Goal: Connect with others: Connect with other users

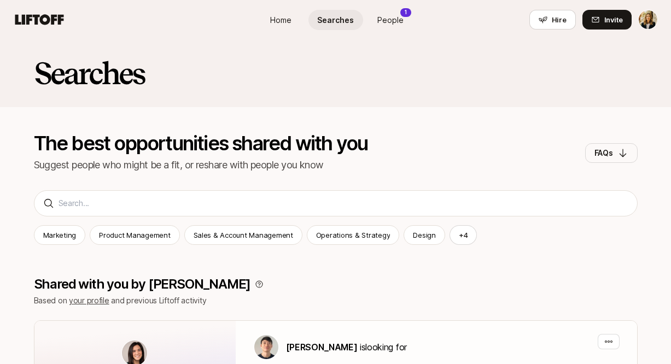
click at [386, 15] on span "People" at bounding box center [390, 19] width 26 height 11
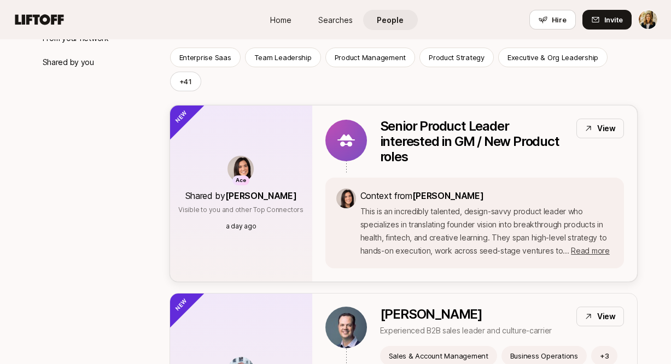
scroll to position [214, 0]
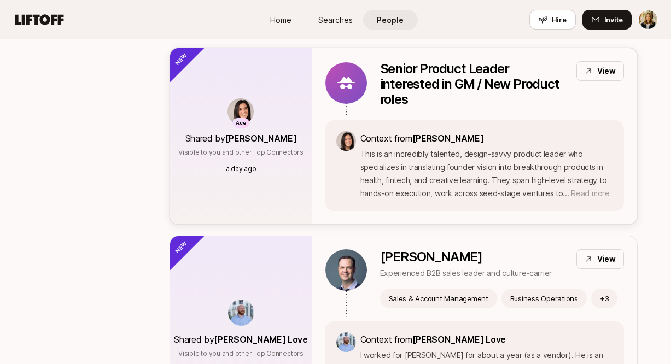
click at [583, 189] on span "Read more" at bounding box center [590, 193] width 38 height 9
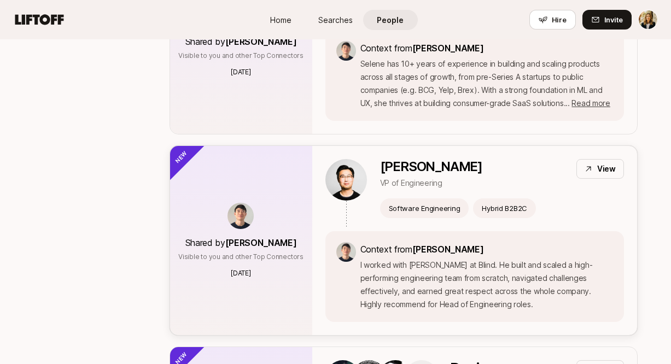
scroll to position [1721, 0]
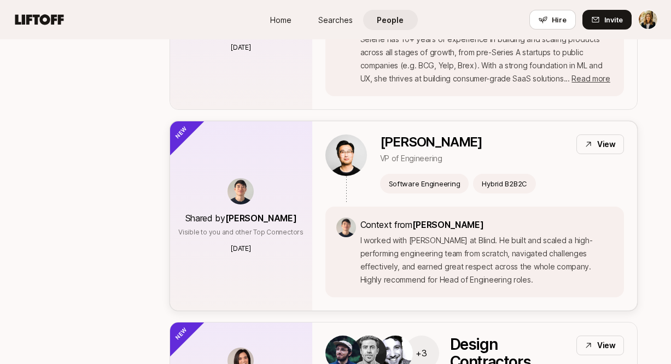
click at [599, 138] on p "View" at bounding box center [606, 144] width 19 height 13
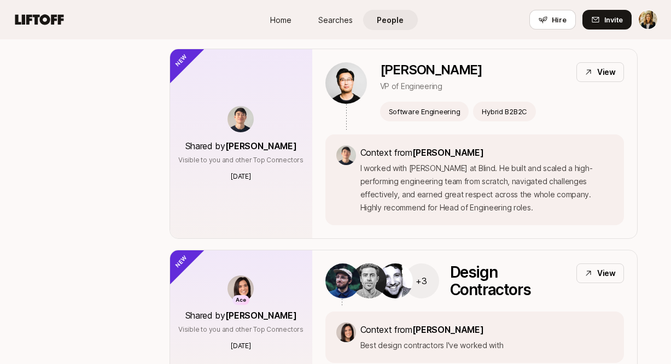
scroll to position [2819, 0]
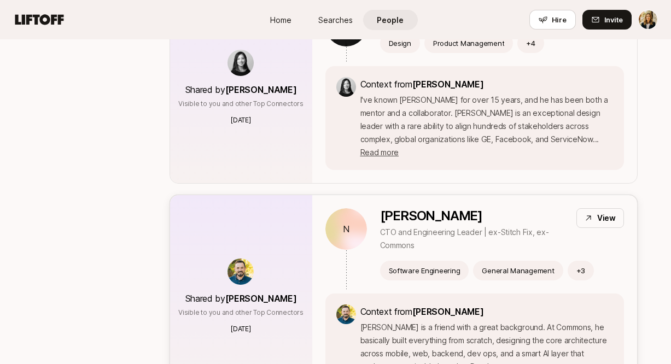
click at [592, 208] on div "View" at bounding box center [600, 218] width 48 height 20
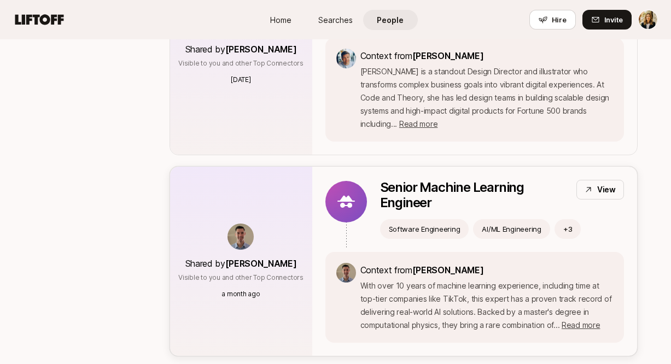
scroll to position [3762, 0]
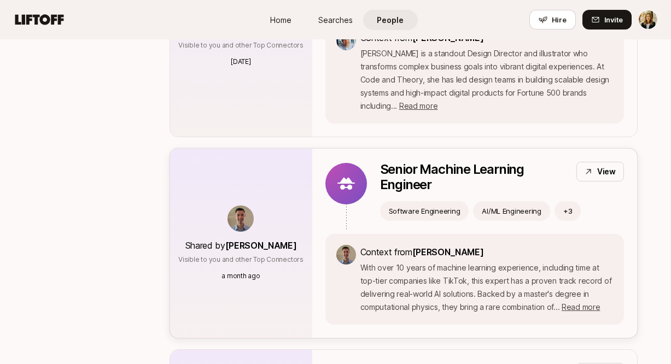
click at [600, 165] on p "View" at bounding box center [606, 171] width 19 height 13
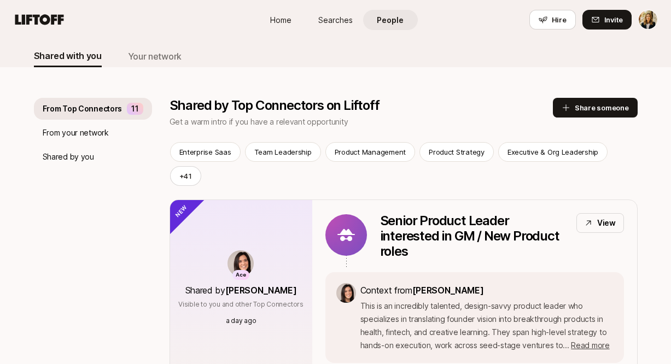
scroll to position [86, 0]
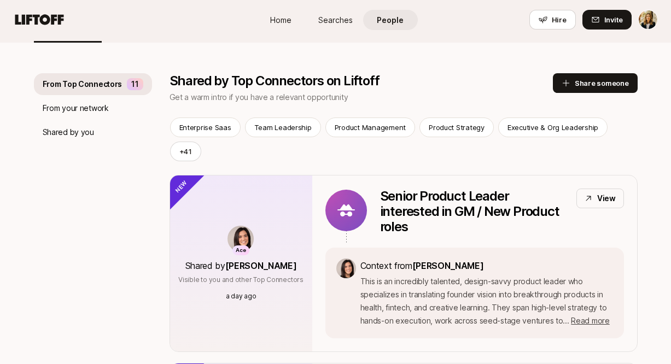
click at [329, 26] on link "Searches" at bounding box center [335, 20] width 55 height 20
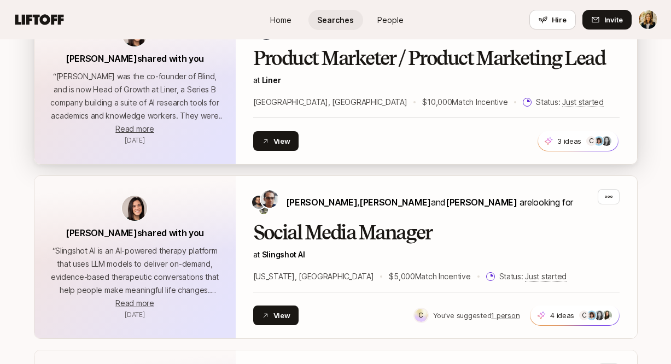
scroll to position [222, 0]
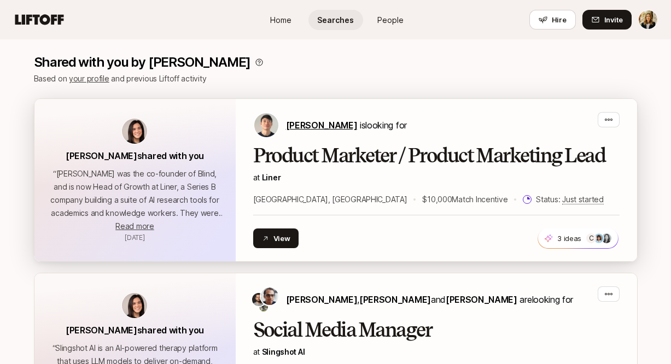
click at [307, 126] on span "Kyum Kim" at bounding box center [322, 125] width 72 height 11
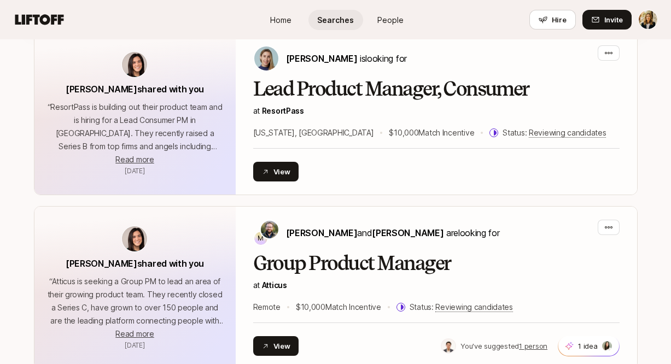
scroll to position [1744, 0]
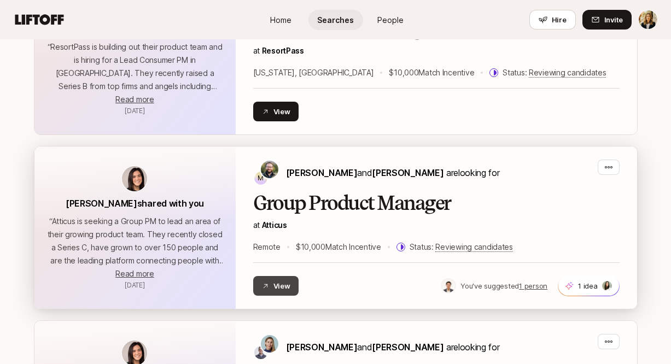
click at [283, 284] on button "View" at bounding box center [276, 286] width 46 height 20
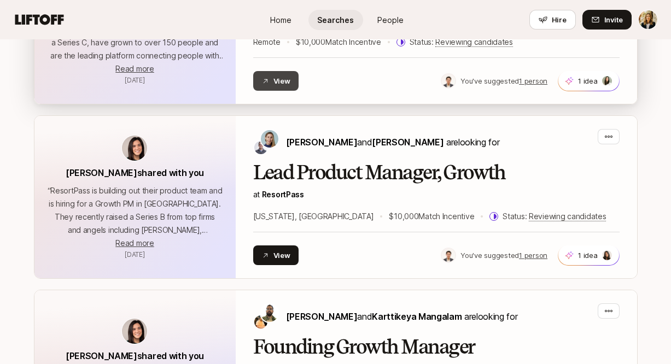
scroll to position [1970, 0]
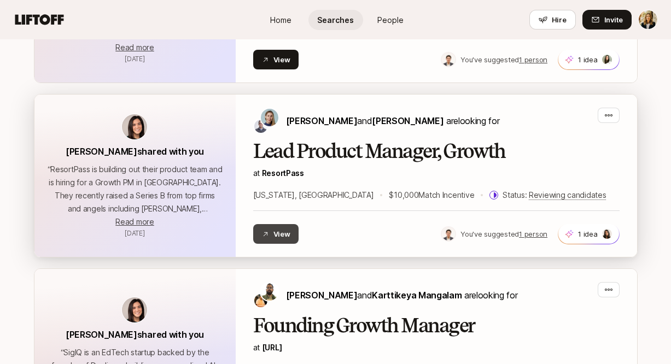
click at [275, 236] on button "View" at bounding box center [276, 234] width 46 height 20
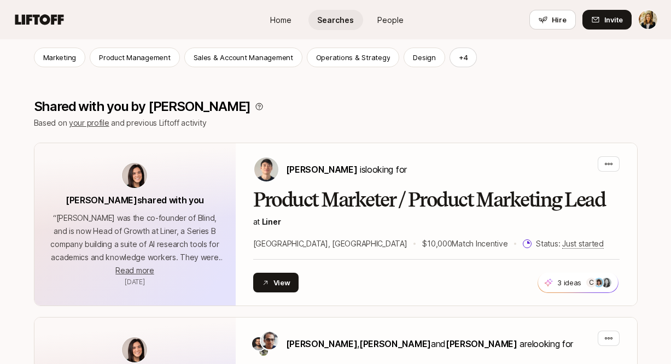
scroll to position [0, 0]
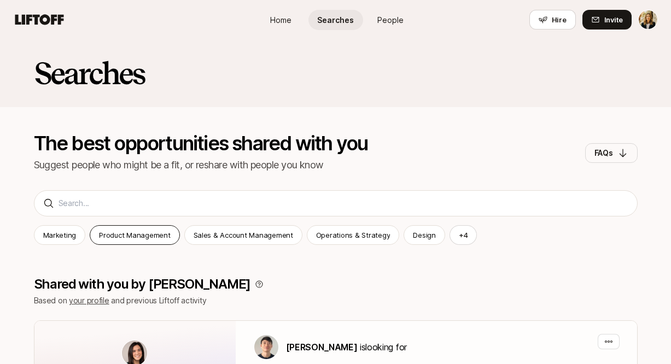
click at [127, 233] on p "Product Management" at bounding box center [134, 235] width 71 height 11
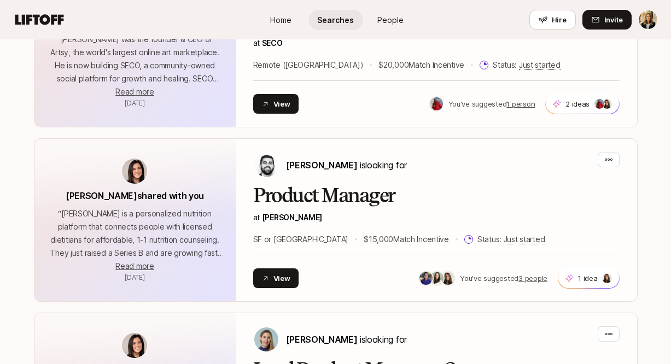
scroll to position [547, 0]
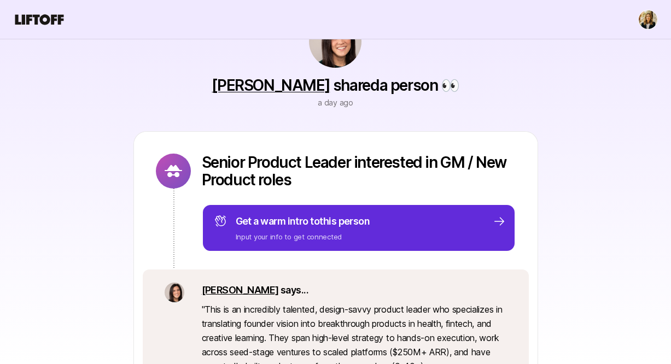
scroll to position [161, 0]
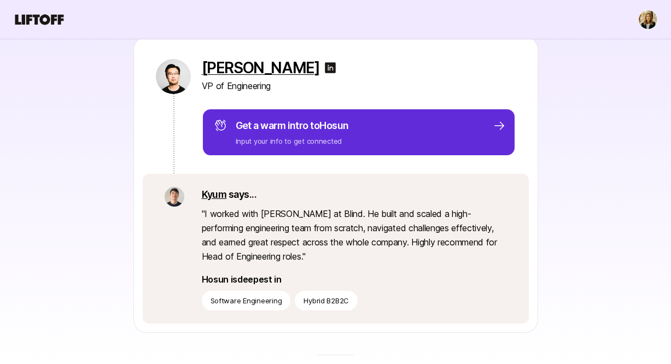
scroll to position [71, 0]
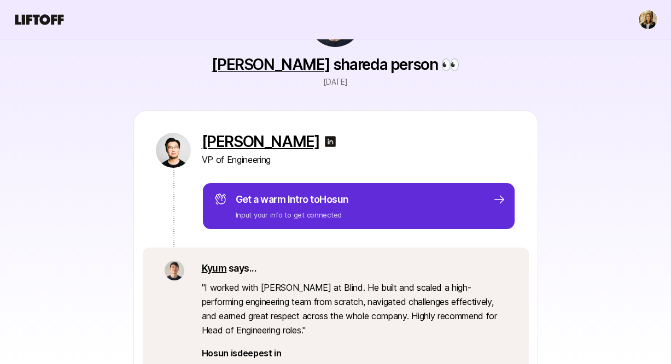
click at [241, 143] on p "[PERSON_NAME]" at bounding box center [261, 141] width 118 height 17
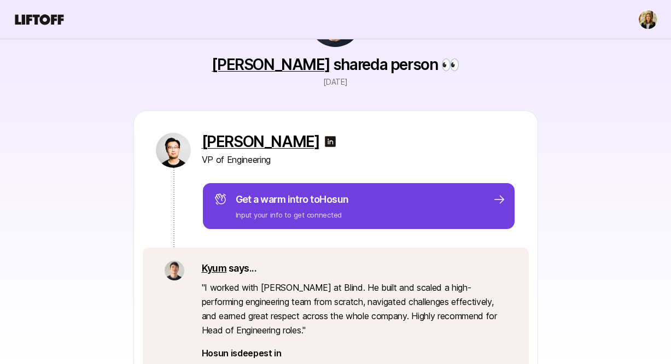
scroll to position [143, 0]
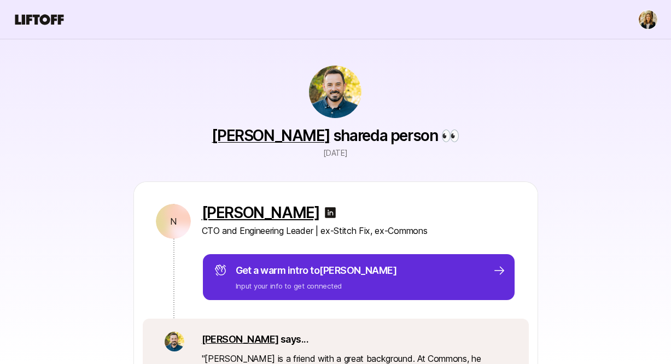
click at [249, 216] on p "Nick Reavill" at bounding box center [261, 212] width 118 height 17
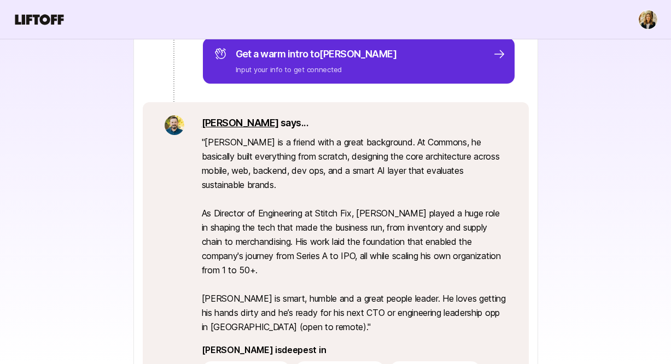
scroll to position [283, 0]
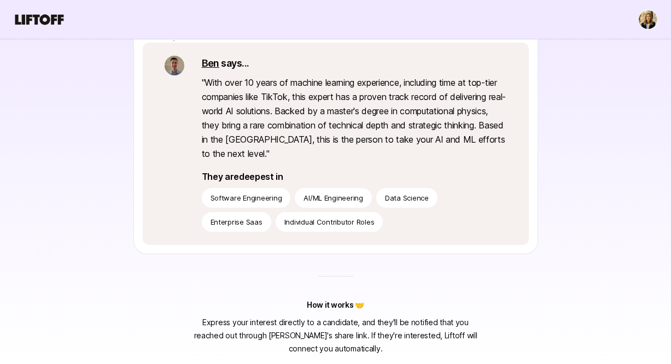
scroll to position [102, 0]
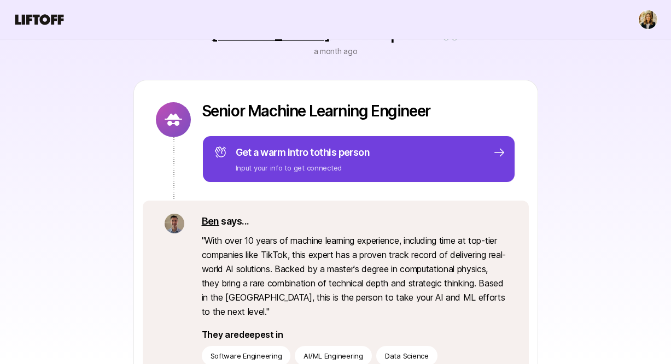
click at [297, 155] on p "Get a warm intro to this person" at bounding box center [303, 152] width 134 height 15
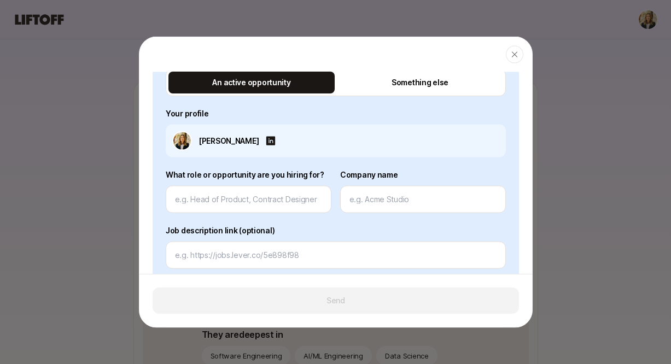
scroll to position [355, 0]
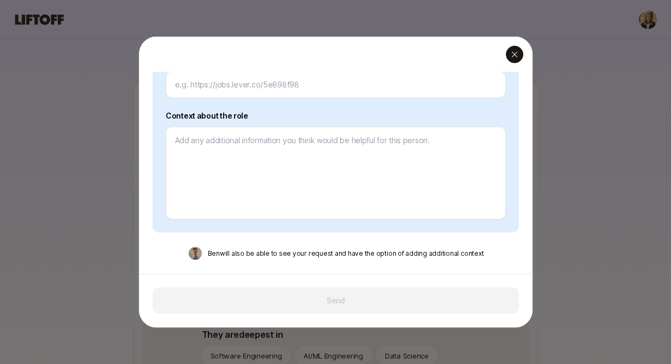
click at [514, 59] on div "button" at bounding box center [514, 54] width 17 height 17
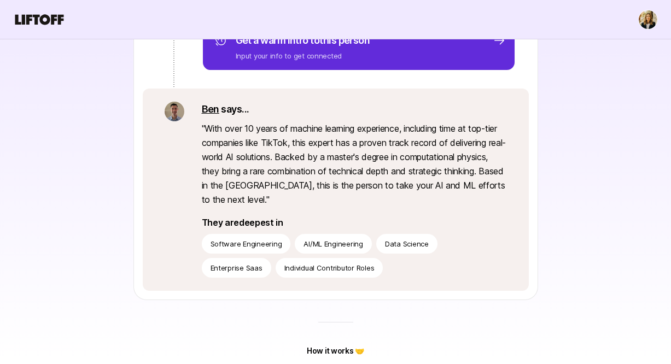
scroll to position [150, 0]
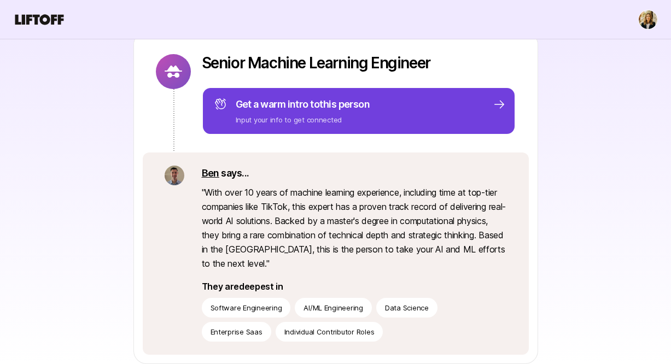
click at [307, 124] on p "Input your info to get connected" at bounding box center [303, 119] width 134 height 11
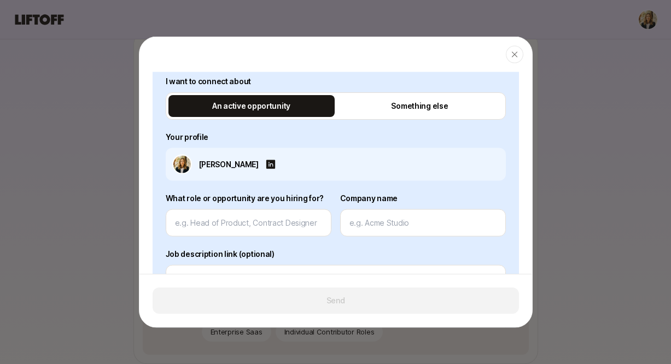
scroll to position [208, 0]
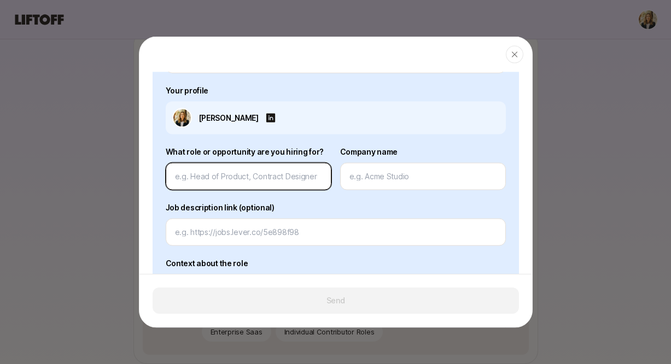
click at [228, 178] on input at bounding box center [248, 176] width 147 height 13
paste input "Founding AI Engineer"
type textarea "x"
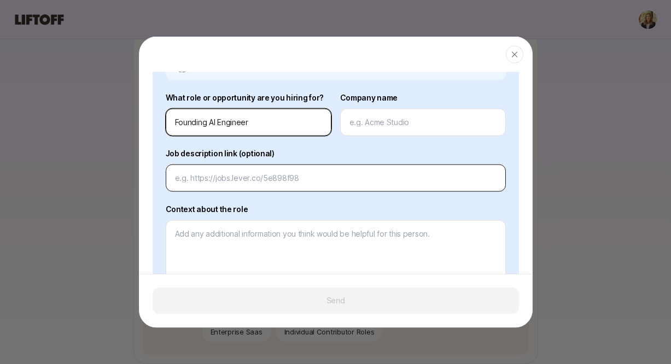
scroll to position [280, 0]
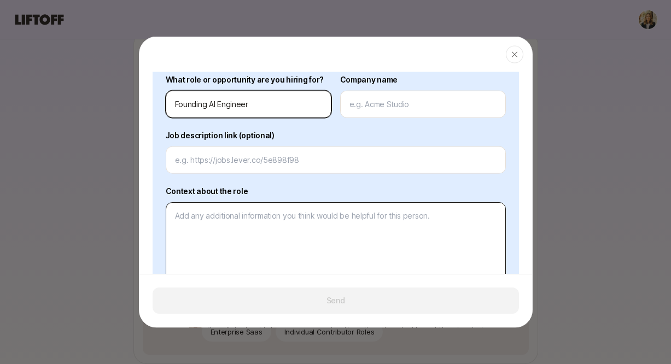
type input "Founding AI Engineer"
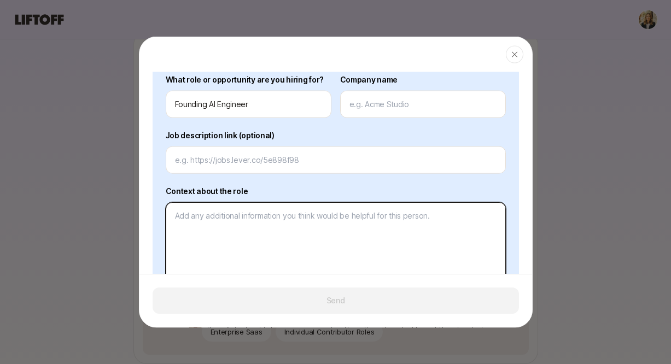
click at [236, 227] on textarea at bounding box center [336, 248] width 340 height 93
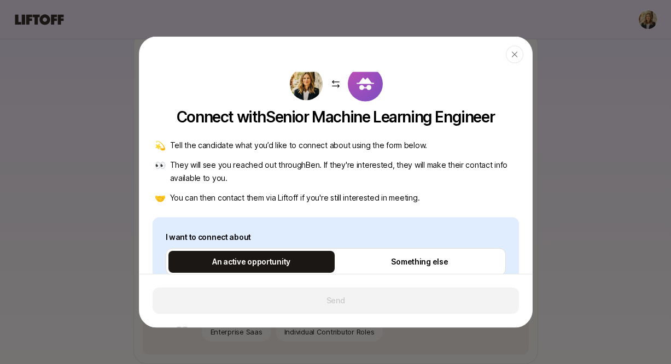
scroll to position [0, 0]
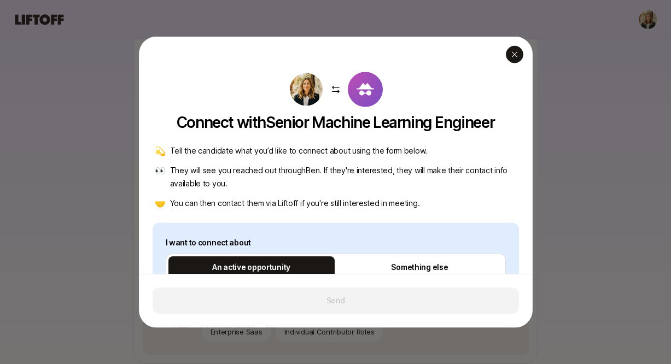
click at [514, 50] on icon "button" at bounding box center [514, 54] width 9 height 9
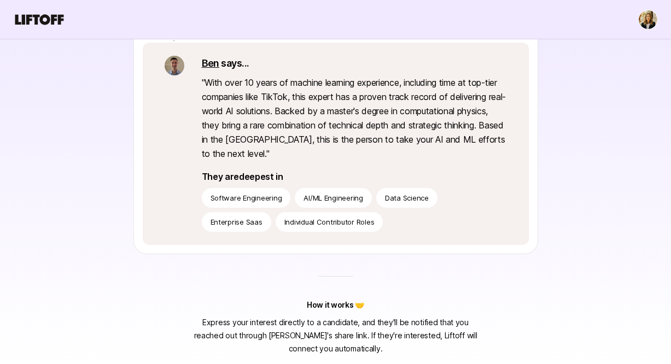
scroll to position [69, 0]
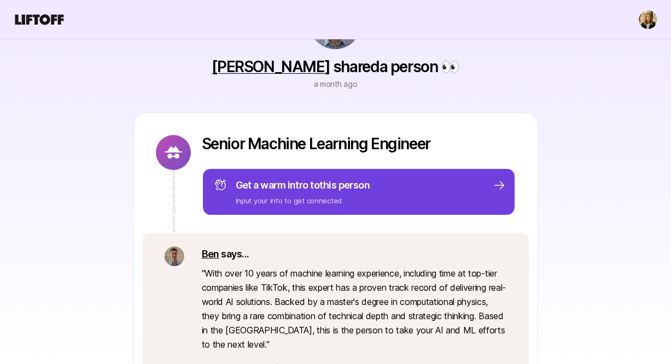
click at [307, 190] on p "Get a warm intro to this person" at bounding box center [303, 185] width 134 height 15
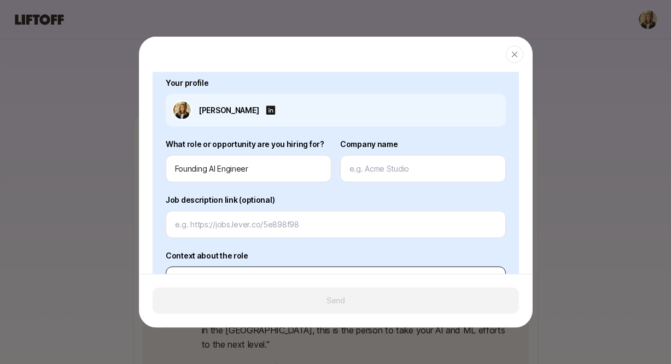
scroll to position [259, 0]
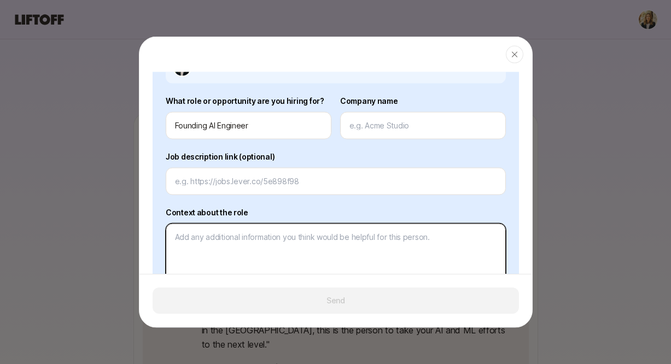
click at [214, 246] on textarea at bounding box center [336, 270] width 340 height 93
type textarea "x"
type textarea "H"
type textarea "x"
type textarea "He"
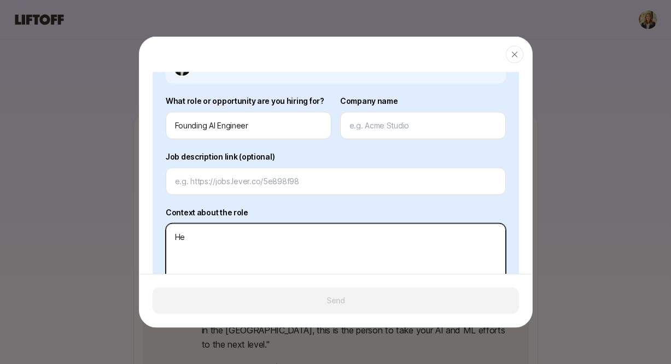
type textarea "x"
type textarea "Hey"
type textarea "x"
type textarea "Hey"
type textarea "x"
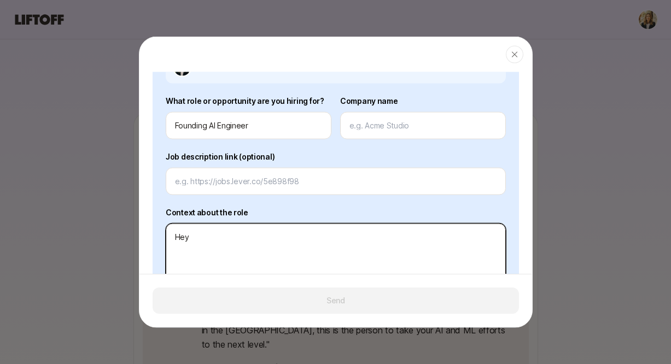
type textarea "Hey B"
type textarea "x"
type textarea "Hey Be"
type textarea "x"
type textarea "Hey Ben"
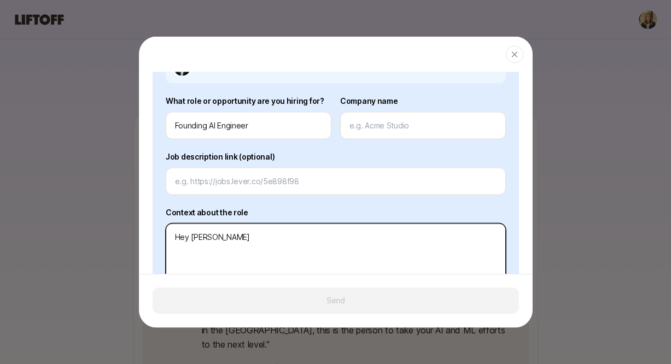
type textarea "x"
type textarea "Hey Ben!"
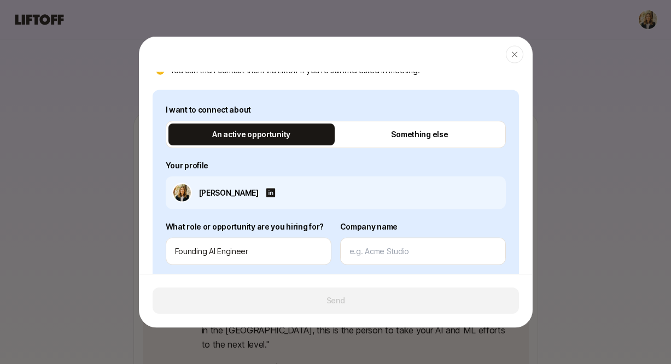
scroll to position [355, 0]
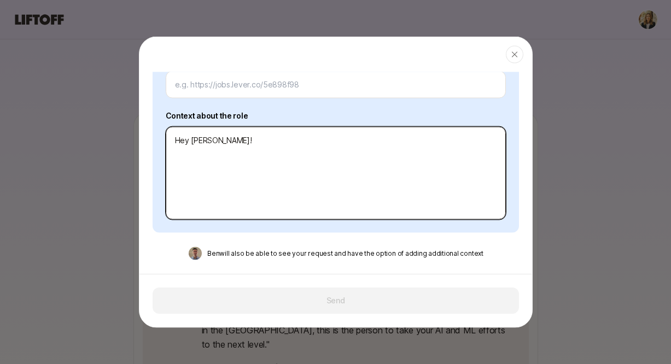
click at [202, 140] on textarea "Hey Ben!" at bounding box center [336, 173] width 340 height 93
type textarea "x"
type textarea "Hey Ben"
type textarea "x"
type textarea "Hey Be"
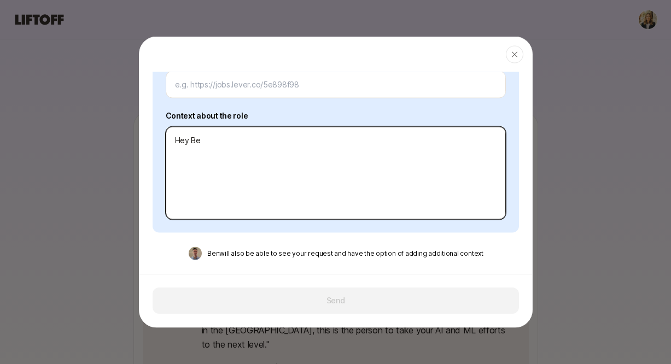
type textarea "x"
type textarea "Hey B"
type textarea "x"
type textarea "Hey"
type textarea "x"
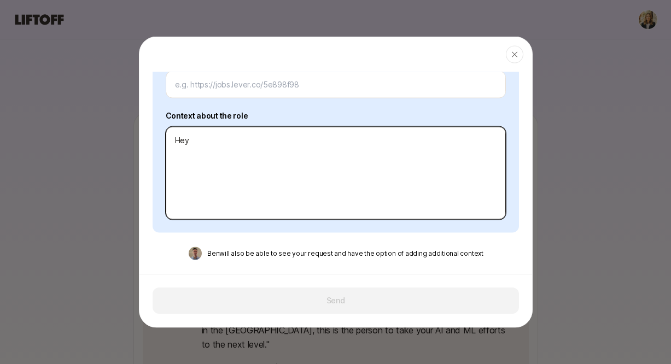
type textarea "Hey"
type textarea "x"
type textarea "Hey!"
type textarea "x"
type textarea "Hey!"
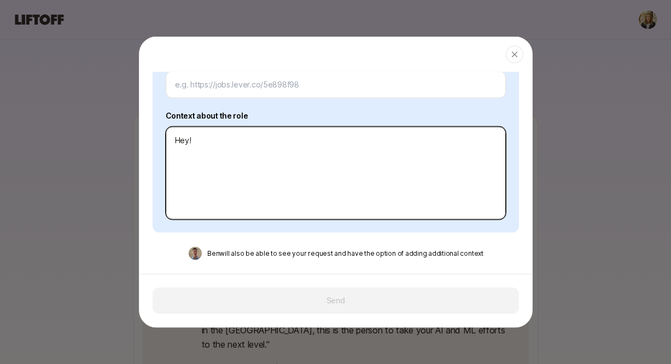
paste textarea "Founding AI Engineer"
type textarea "x"
type textarea "Hey! Founding AI Engineer"
type textarea "x"
type textarea "Hey!"
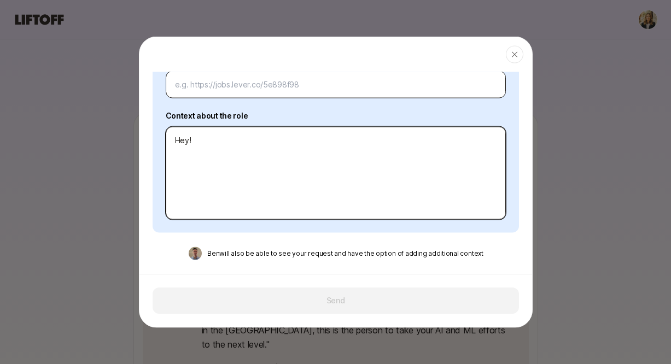
type textarea "x"
type textarea "Hey! A"
type textarea "x"
type textarea "Hey! A"
type textarea "x"
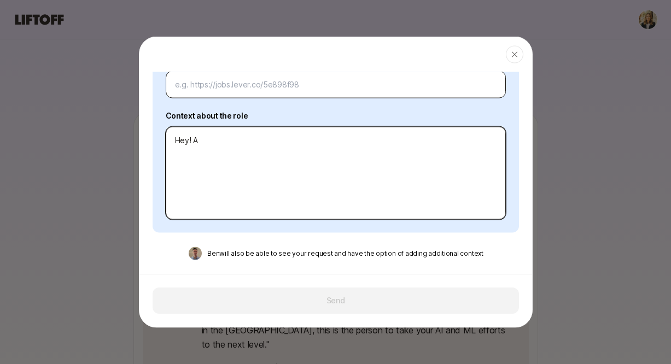
type textarea "Hey! A c"
type textarea "x"
type textarea "Hey! A cl"
type textarea "x"
type textarea "Hey! A clo"
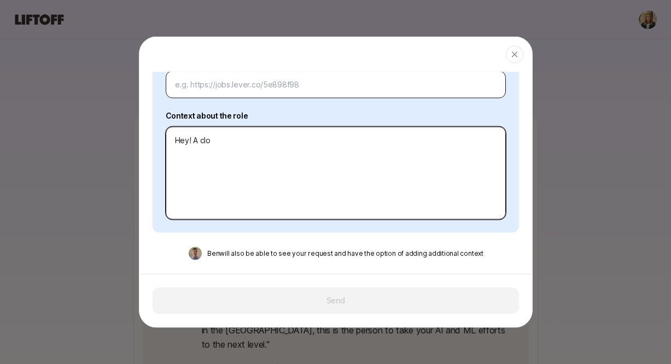
type textarea "x"
type textarea "Hey! A clos"
type textarea "x"
type textarea "Hey! A close"
type textarea "x"
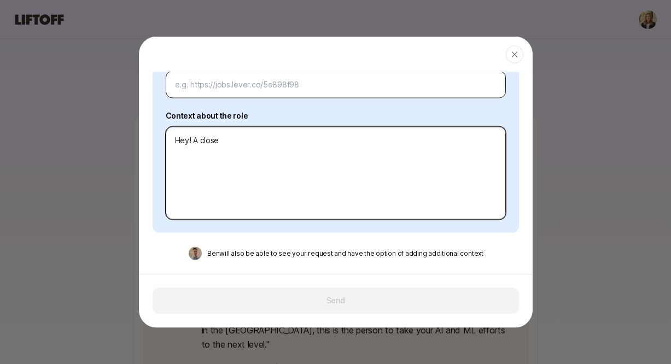
type textarea "Hey! A close"
type textarea "x"
type textarea "Hey! A close f"
type textarea "x"
type textarea "Hey! A close fr"
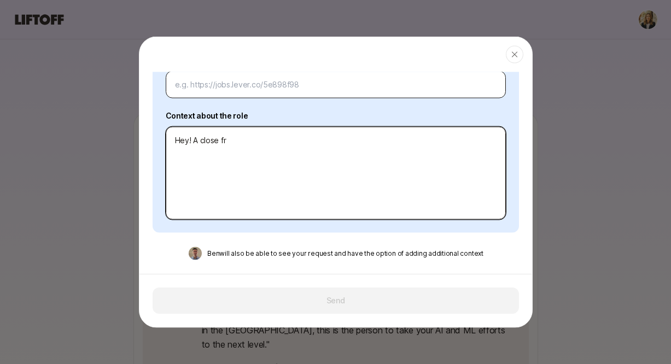
type textarea "x"
type textarea "Hey! A close fri"
type textarea "x"
type textarea "Hey! A close frie"
type textarea "x"
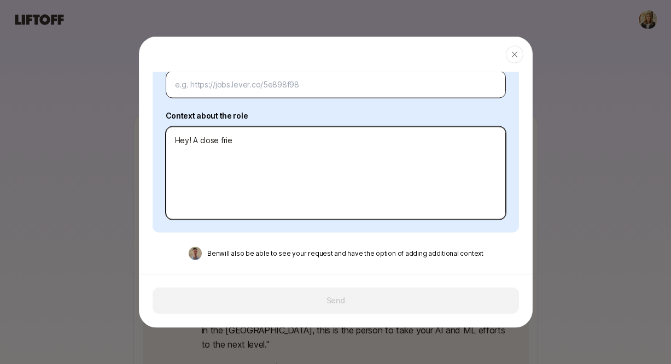
type textarea "Hey! A close frien"
type textarea "x"
type textarea "Hey! A close friend"
type textarea "x"
type textarea "Hey! A close friend"
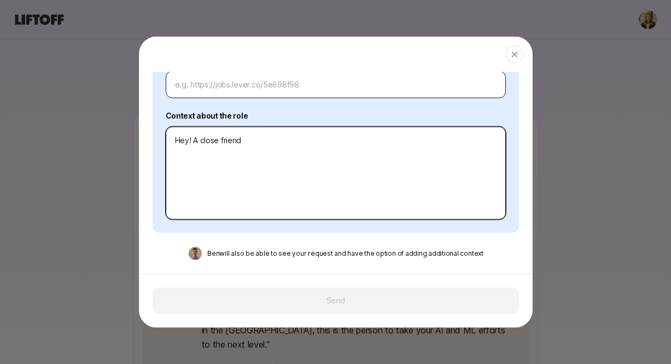
type textarea "x"
type textarea "Hey! A close friend o"
type textarea "x"
type textarea "Hey! A close friend of"
type textarea "x"
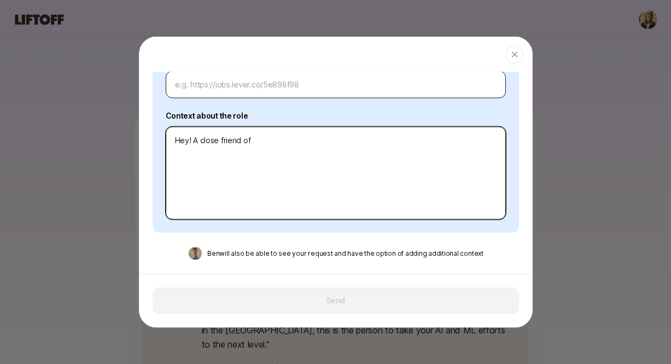
type textarea "Hey! A close friend of"
type textarea "x"
type textarea "Hey! A close friend of mi"
type textarea "x"
type textarea "Hey! A close friend of min"
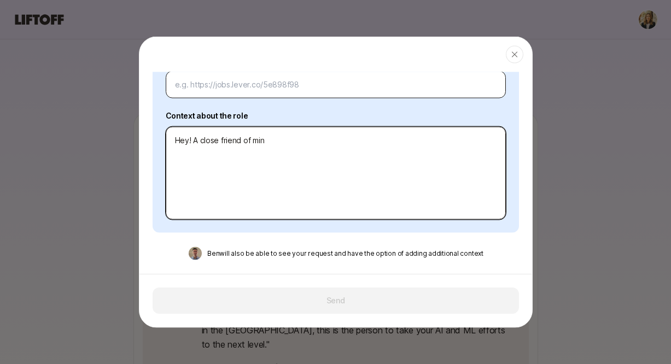
type textarea "x"
type textarea "Hey! A close friend of mine"
type textarea "x"
type textarea "Hey! A close friend of mine"
paste textarea "Founding AI Engineer! We’re looking for someone with proven experience building…"
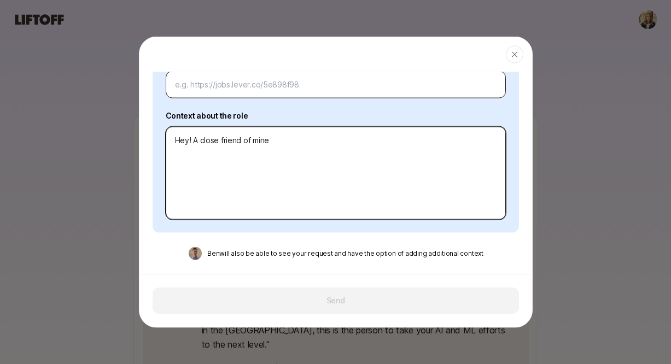
type textarea "x"
type textarea "Hey! A close friend of mine Founding AI Engineer! We’re looking for someone wit…"
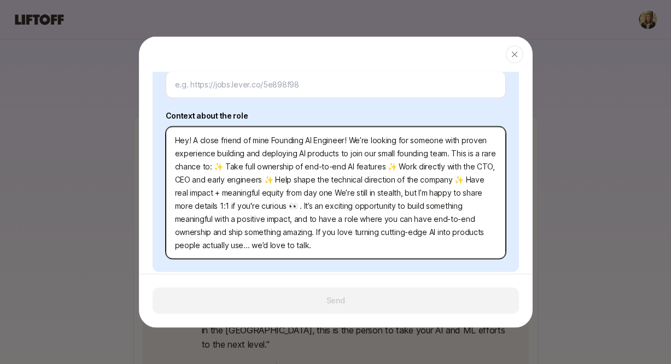
click at [273, 139] on textarea "Hey! A close friend of mine Founding AI Engineer! We’re looking for someone wit…" at bounding box center [336, 193] width 340 height 132
type textarea "x"
type textarea "Hey! A close friend of mine ounding AI Engineer! We’re looking for someone with…"
type textarea "x"
type textarea "Hey! A close friend of mine iounding AI Engineer! We’re looking for someone wit…"
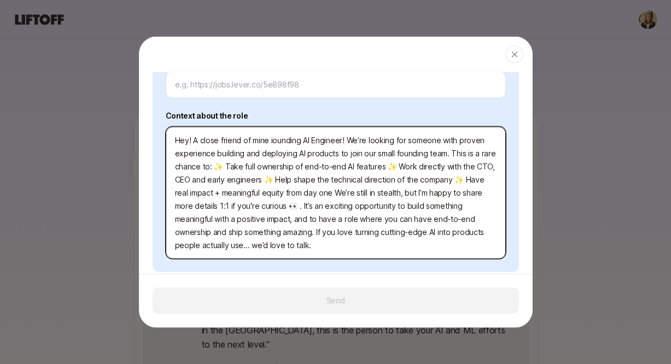
type textarea "x"
type textarea "Hey! A close friend of mine isounding AI Engineer! We’re looking for someone wi…"
type textarea "x"
type textarea "Hey! A close friend of mine is ounding AI Engineer! We’re looking for someone w…"
type textarea "x"
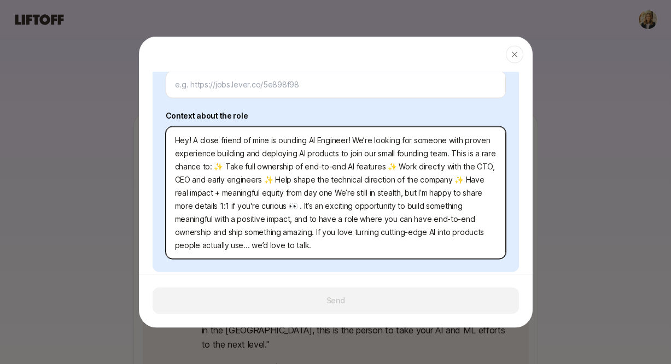
type textarea "Hey! A close friend of mine is lounding AI Engineer! We’re looking for someone …"
type textarea "x"
type textarea "Hey! A close friend of mine is loounding AI Engineer! We’re looking for someone…"
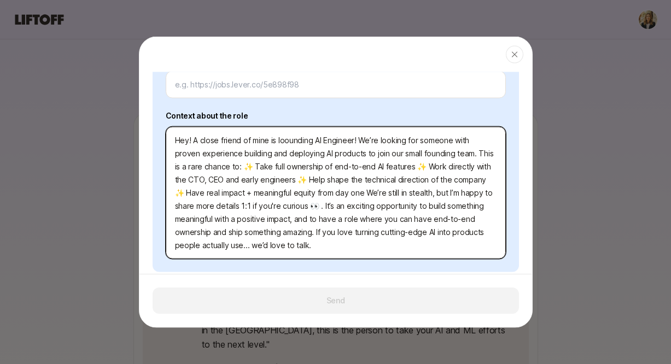
type textarea "x"
type textarea "Hey! A close friend of mine is looounding AI Engineer! We’re looking for someon…"
type textarea "x"
type textarea "Hey! A close friend of mine is lookounding AI Engineer! We’re looking for someo…"
type textarea "x"
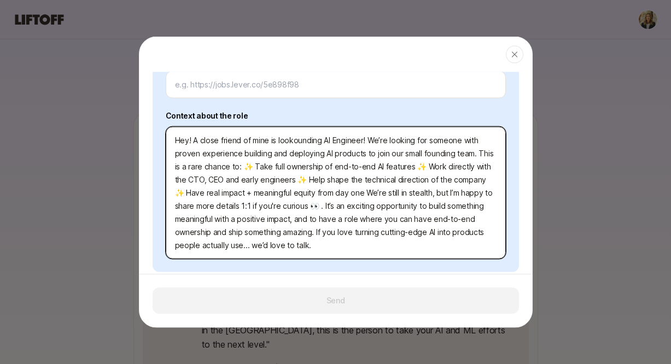
type textarea "Hey! A close friend of mine is look ounding AI Engineer! We’re looking for some…"
type textarea "x"
type textarea "Hey! A close friend of mine is look iounding AI Engineer! We’re looking for som…"
type textarea "x"
type textarea "Hey! A close friend of mine is look inounding AI Engineer! We’re looking for so…"
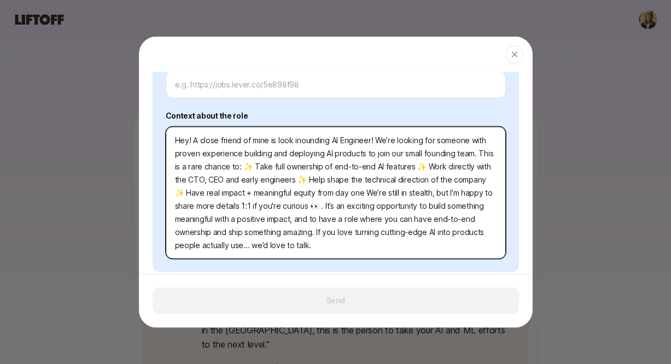
type textarea "x"
type textarea "Hey! A close friend of mine is look ingounding AI Engineer! We’re looking for s…"
type textarea "x"
type textarea "Hey! A close friend of mine is look inounding AI Engineer! We’re looking for so…"
type textarea "x"
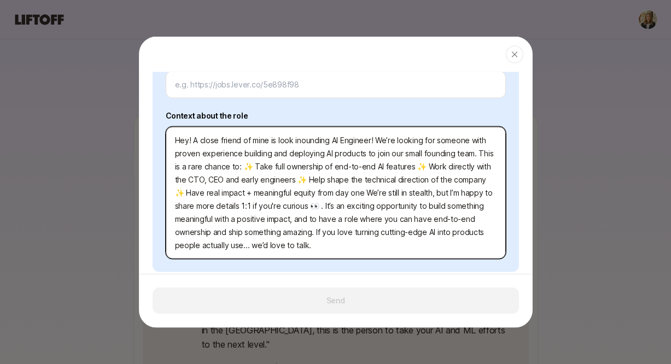
type textarea "Hey! A close friend of mine is look iounding AI Engineer! We’re looking for som…"
type textarea "x"
type textarea "Hey! A close friend of mine is look ounding AI Engineer! We’re looking for some…"
type textarea "x"
type textarea "Hey! A close friend of mine is lookounding AI Engineer! We’re looking for someo…"
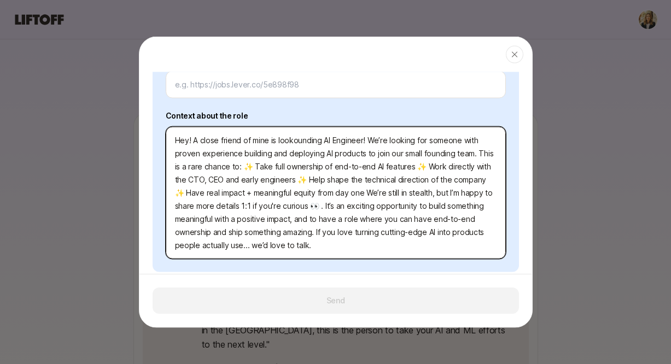
type textarea "x"
type textarea "Hey! A close friend of mine is lookiounding AI Engineer! We’re looking for some…"
type textarea "x"
type textarea "Hey! A close friend of mine is lookinounding AI Engineer! We’re looking for som…"
type textarea "x"
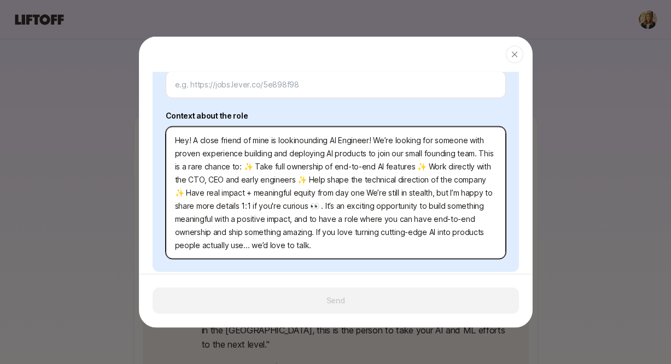
type textarea "Hey! A close friend of mine is lookingounding AI Engineer! We’re looking for so…"
type textarea "x"
type textarea "Hey! A close friend of mine is looking ounding AI Engineer! We’re looking for s…"
type textarea "x"
type textarea "Hey! A close friend of mine is looking founding AI Engineer! We’re looking for …"
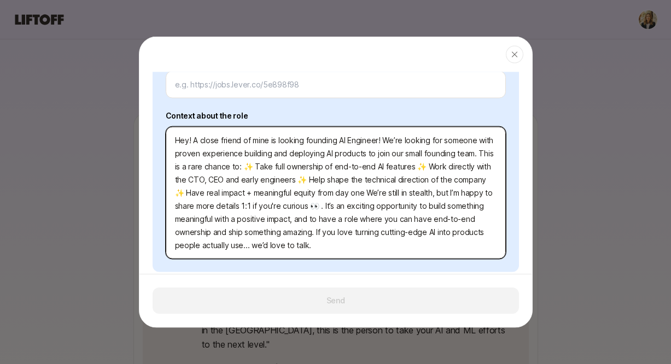
type textarea "x"
type textarea "Hey! A close friend of mine is looking foounding AI Engineer! We’re looking for…"
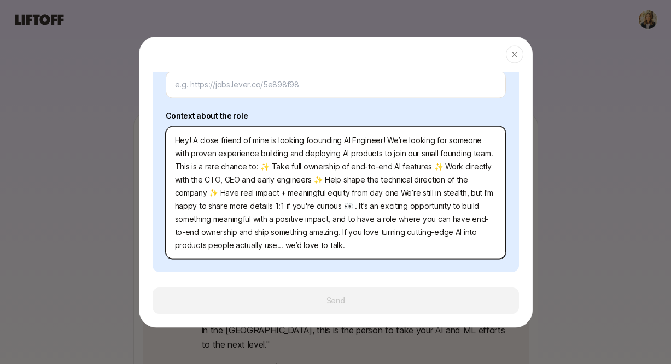
type textarea "x"
type textarea "Hey! A close friend of mine is looking forounding AI Engineer! We’re looking fo…"
type textarea "x"
type textarea "Hey! A close friend of mine is looking for ounding AI Engineer! We’re looking f…"
type textarea "x"
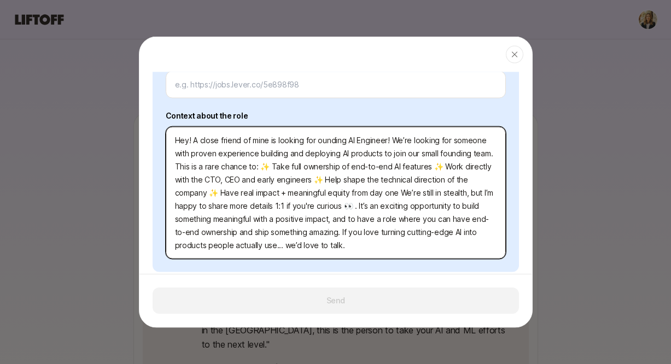
type textarea "Hey! A close friend of mine is looking for aounding AI Engineer! We’re looking …"
type textarea "x"
type textarea "Hey! A close friend of mine is looking for a ounding AI Engineer! We’re looking…"
type textarea "x"
type textarea "Hey! A close friend of mine is looking for a founding AI Engineer! We’re lookin…"
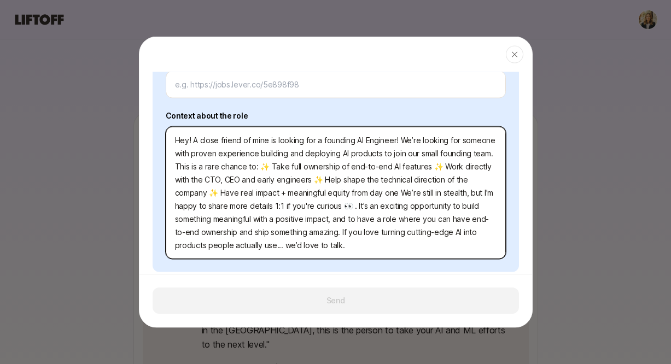
click at [398, 141] on textarea "Hey! A close friend of mine is looking for a founding AI Engineer! We’re lookin…" at bounding box center [336, 193] width 340 height 132
type textarea "x"
type textarea "Hey! A close friend of mine is looking for a founding AI Engineer!We’re looking…"
type textarea "x"
type textarea "Hey! A close friend of mine is looking for a founding AI EngineerWe’re looking …"
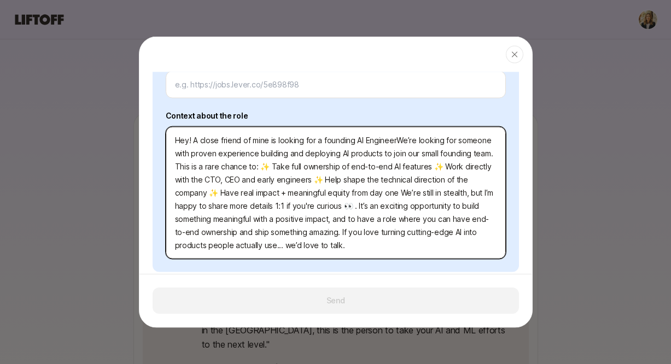
type textarea "x"
type textarea "Hey! A close friend of mine is looking for a founding AI Engineer We’re looking…"
type textarea "x"
type textarea "Hey! A close friend of mine is looking for a founding AI Engineer —We’re lookin…"
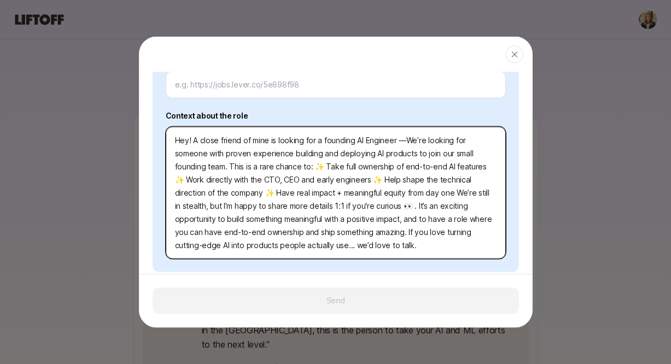
type textarea "x"
type textarea "Hey! A close friend of mine is looking for a founding AI Engineer — We’re looki…"
type textarea "x"
type textarea "Hey! A close friend of mine is looking for a founding AI Engineer — sWe’re look…"
type textarea "x"
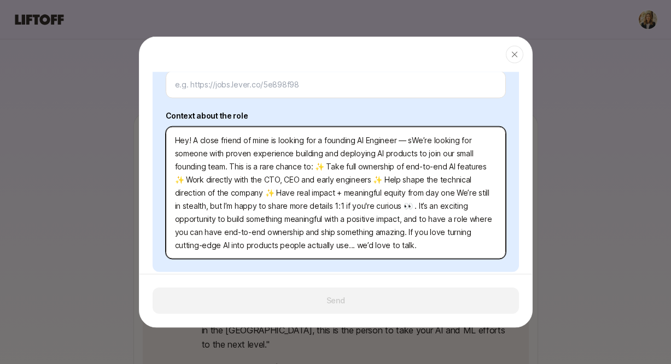
type textarea "Hey! A close friend of mine is looking for a founding AI Engineer — shWe’re loo…"
type textarea "x"
type textarea "Hey! A close friend of mine is looking for a founding AI Engineer — sheWe’re lo…"
type textarea "x"
type textarea "Hey! A close friend of mine is looking for a founding AI Engineer — she We’re l…"
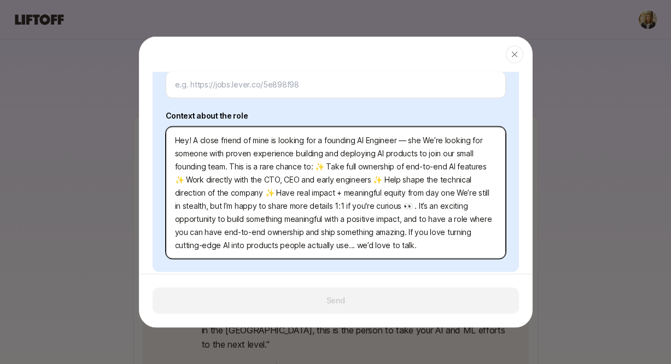
type textarea "x"
type textarea "Hey! A close friend of mine is looking for a founding AI Engineer — she iWe’re …"
type textarea "x"
type textarea "Hey! A close friend of mine is looking for a founding AI Engineer — she isWe’re…"
type textarea "x"
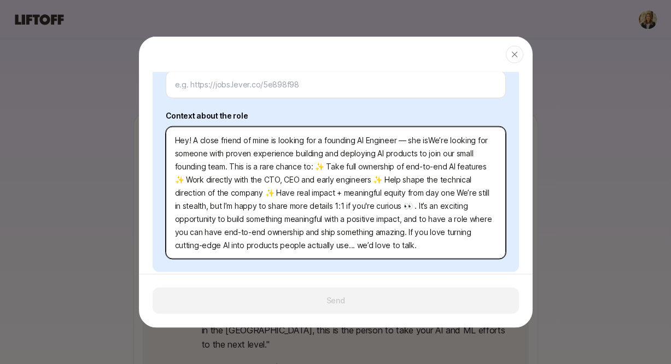
type textarea "Hey! A close friend of mine is looking for a founding AI Engineer — she is We’r…"
type textarea "x"
type textarea "Hey! A close friend of mine is looking for a founding AI Engineer — she is fWe’…"
type textarea "x"
type textarea "Hey! A close friend of mine is looking for a founding AI Engineer — she is foWe…"
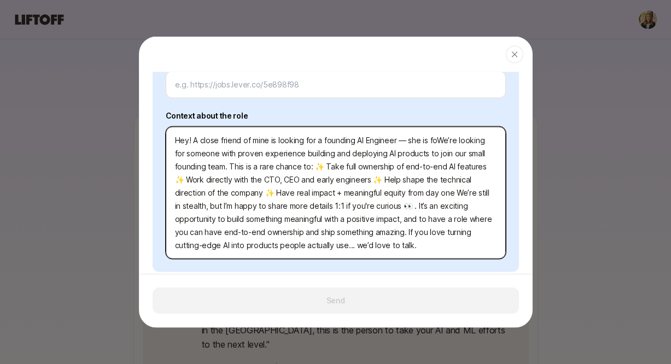
type textarea "x"
type textarea "Hey! A close friend of mine is looking for a founding AI Engineer — she is forW…"
type textarea "x"
type textarea "Hey! A close friend of mine is looking for a founding AI Engineer — she is form…"
type textarea "x"
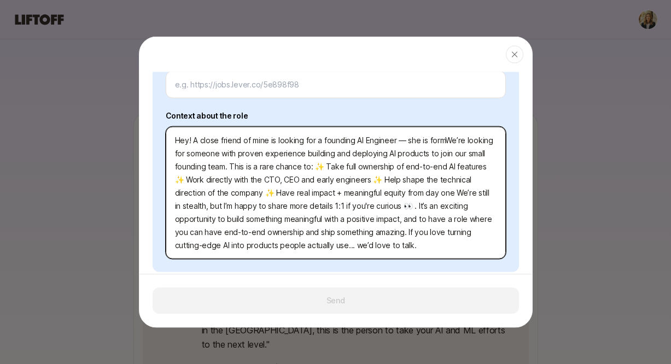
type textarea "Hey! A close friend of mine is looking for a founding AI Engineer — she is form…"
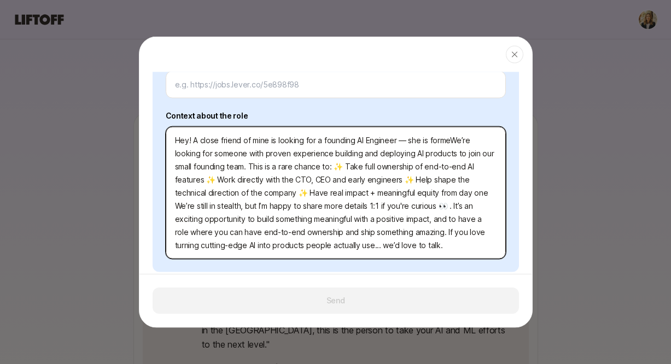
type textarea "x"
type textarea "Hey! A close friend of mine is looking for a founding AI Engineer — she is form…"
type textarea "x"
type textarea "Hey! A close friend of mine is looking for a founding AI Engineer — she is form…"
type textarea "x"
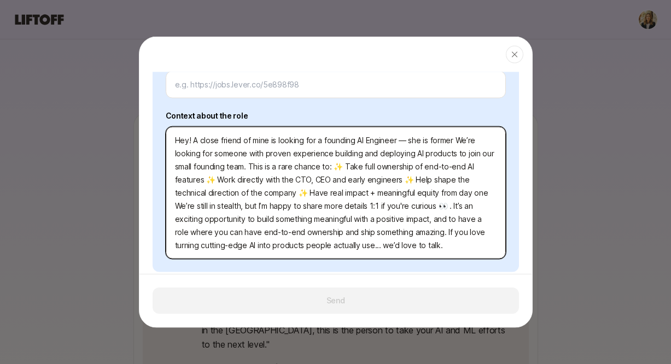
type textarea "Hey! A close friend of mine is looking for a founding AI Engineer — she is form…"
type textarea "x"
type textarea "Hey! A close friend of mine is looking for a founding AI Engineer — she is form…"
type textarea "x"
type textarea "Hey! A close friend of mine is looking for a founding AI Engineer — she is form…"
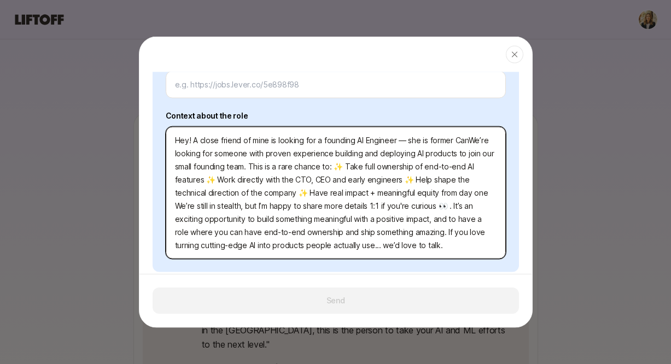
type textarea "x"
type textarea "Hey! A close friend of mine is looking for a founding AI Engineer — she is form…"
type textarea "x"
type textarea "Hey! A close friend of mine is looking for a founding AI Engineer — she is form…"
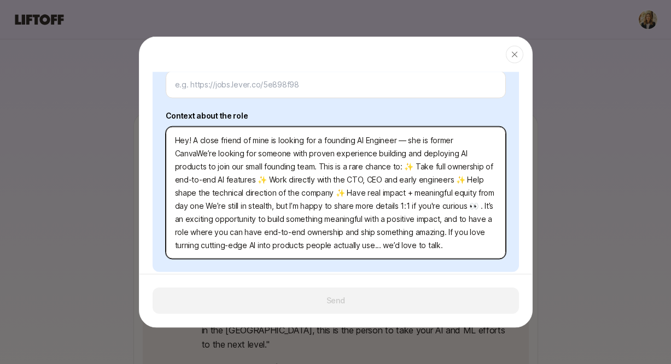
type textarea "x"
type textarea "Hey! A close friend of mine is looking for a founding AI Engineer — she is form…"
type textarea "x"
type textarea "Hey! A close friend of mine is looking for a founding AI Engineer — she is form…"
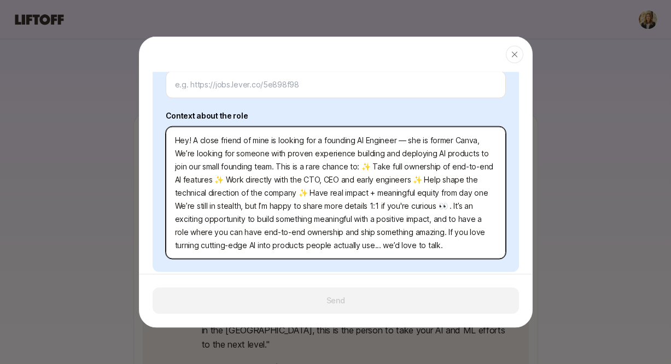
type textarea "x"
type textarea "Hey! A close friend of mine is looking for a founding AI Engineer — she is form…"
type textarea "x"
type textarea "Hey! A close friend of mine is looking for a founding AI Engineer — she is form…"
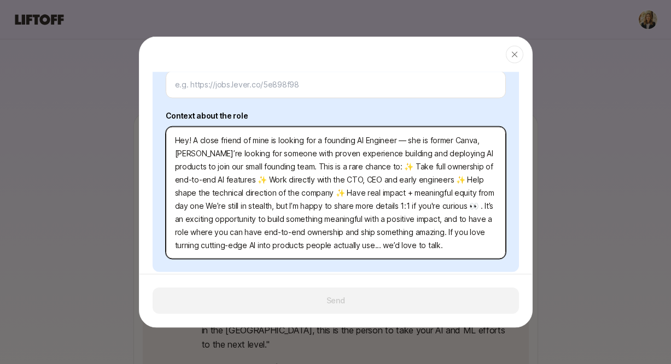
type textarea "x"
type textarea "Hey! A close friend of mine is looking for a founding AI Engineer — she is form…"
type textarea "x"
type textarea "Hey! A close friend of mine is looking for a founding AI Engineer — she is form…"
type textarea "x"
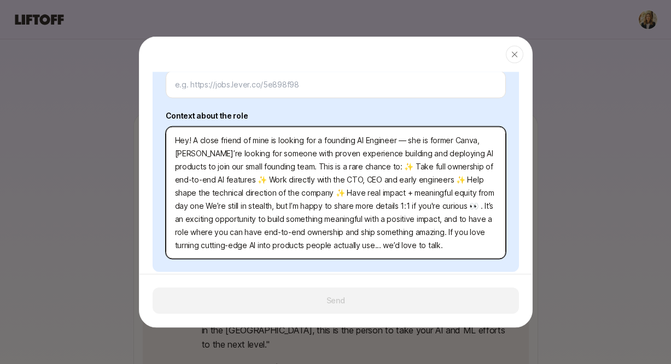
type textarea "Hey! A close friend of mine is looking for a founding AI Engineer — she is form…"
type textarea "x"
type textarea "Hey! A close friend of mine is looking for a founding AI Engineer — she is form…"
drag, startPoint x: 208, startPoint y: 153, endPoint x: 390, endPoint y: 156, distance: 182.1
click at [390, 156] on textarea "Hey! A close friend of mine is looking for a founding AI Engineer — she is form…" at bounding box center [336, 193] width 340 height 132
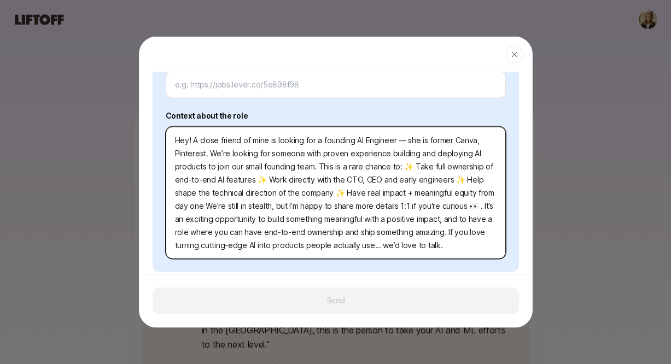
click at [454, 248] on textarea "Hey! A close friend of mine is looking for a founding AI Engineer — she is form…" at bounding box center [336, 193] width 340 height 132
click at [286, 143] on textarea "Hey! A close friend of mine is looking for a founding AI Engineer — she is form…" at bounding box center [336, 193] width 340 height 132
click at [319, 165] on textarea "Hey! A close friend of mine is looking for a founding AI Engineer — she is form…" at bounding box center [336, 193] width 340 height 132
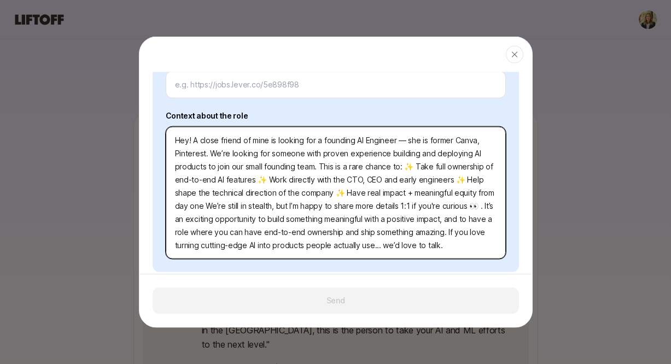
drag, startPoint x: 232, startPoint y: 154, endPoint x: 479, endPoint y: 267, distance: 271.8
click at [479, 267] on div "I want to connect about An active opportunity Something else Your profile Laure…" at bounding box center [336, 70] width 366 height 405
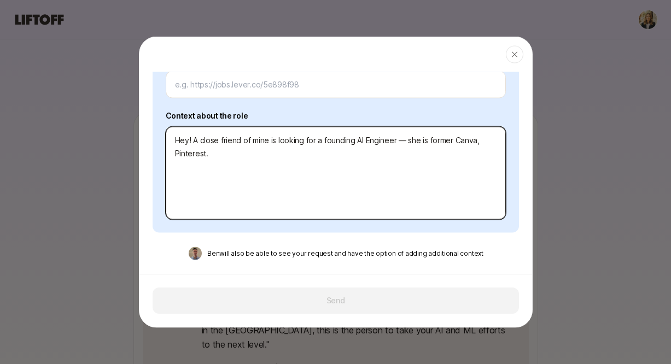
paste textarea "We are building a new company in stealth and are looking for a founding AI Engi…"
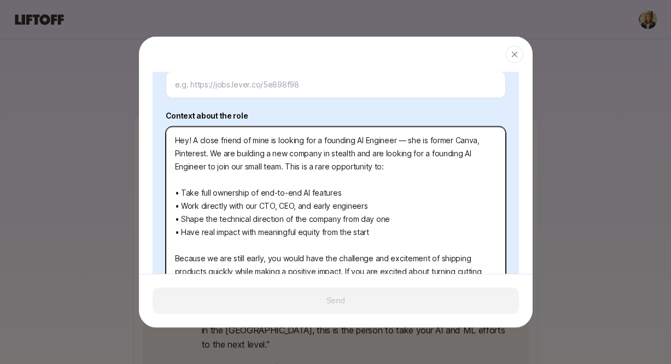
click at [425, 143] on textarea "Hey! A close friend of mine is looking for a founding AI Engineer — she is form…" at bounding box center [336, 219] width 340 height 185
drag, startPoint x: 402, startPoint y: 139, endPoint x: 483, endPoint y: 139, distance: 80.9
click at [483, 139] on textarea "Hey! A close friend of mine is looking for a founding AI Engineer former Canva,…" at bounding box center [336, 219] width 340 height 185
drag, startPoint x: 483, startPoint y: 139, endPoint x: 399, endPoint y: 141, distance: 83.7
click at [399, 142] on textarea "Hey! A close friend of mine is looking for a founding AI Engineer former Canva,…" at bounding box center [336, 219] width 340 height 185
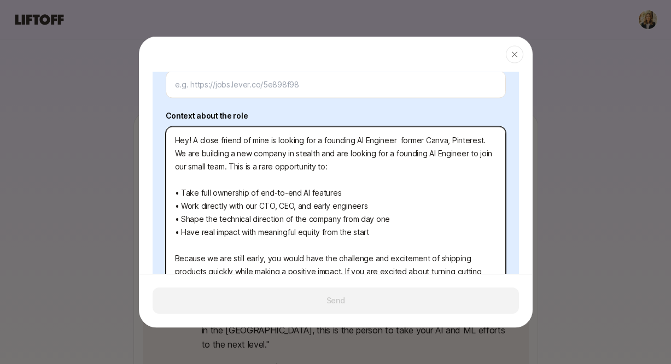
click at [331, 142] on textarea "Hey! A close friend of mine is looking for a founding AI Engineer former Canva,…" at bounding box center [336, 219] width 340 height 185
click at [268, 142] on textarea "Hey! A close friend of mine is looking for a founding AI Engineer former Canva,…" at bounding box center [336, 219] width 340 height 185
paste textarea "former Canva, Pinterest."
click at [323, 142] on textarea "Hey! A close friend of mine (former Canva, Pinterest_ is looking for a founding…" at bounding box center [336, 219] width 340 height 185
click at [362, 144] on textarea "Hey! A close friend of mine (former Canva + Pinterest_ is looking for a foundin…" at bounding box center [336, 219] width 340 height 185
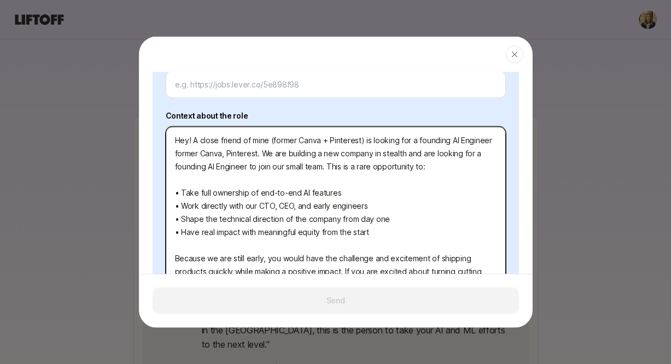
drag, startPoint x: 288, startPoint y: 155, endPoint x: 98, endPoint y: 153, distance: 189.7
click at [98, 153] on body "Ben Levinson shared a person 👀 a month ago Senior Machine Learning Engineer Get…" at bounding box center [335, 113] width 671 height 364
click at [251, 183] on textarea "Hey! A close friend of mine (former Canva + Pinterest) is looking for a foundin…" at bounding box center [336, 219] width 340 height 185
drag, startPoint x: 421, startPoint y: 155, endPoint x: 166, endPoint y: 148, distance: 255.4
click at [166, 148] on textarea "Hey! A close friend of mine (former Canva + Pinterest) is looking for a foundin…" at bounding box center [336, 219] width 340 height 185
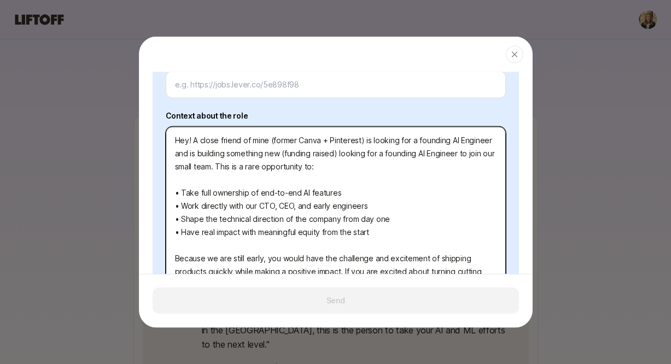
drag, startPoint x: 340, startPoint y: 151, endPoint x: 216, endPoint y: 169, distance: 125.3
click at [216, 169] on textarea "Hey! A close friend of mine (former Canva + Pinterest) is looking for a foundin…" at bounding box center [336, 219] width 340 height 185
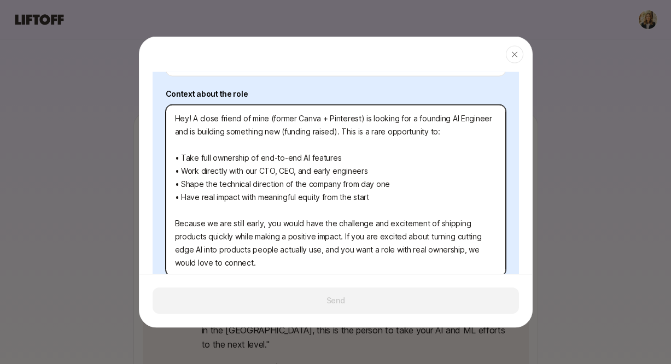
scroll to position [399, 0]
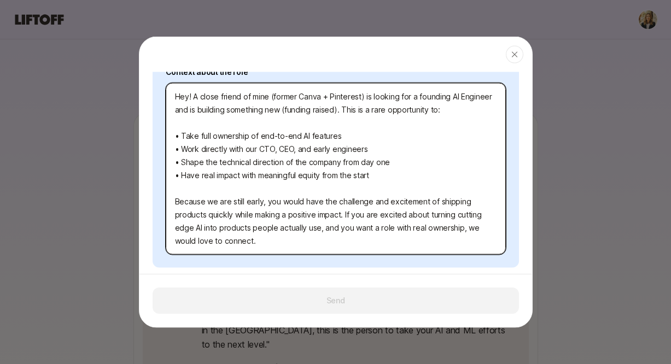
click at [215, 203] on textarea "Hey! A close friend of mine (former Canva + Pinterest) is looking for a foundin…" at bounding box center [336, 169] width 340 height 172
click at [468, 229] on textarea "Hey! A close friend of mine (former Canva + Pinterest) is looking for a foundin…" at bounding box center [336, 169] width 340 height 172
click at [245, 244] on textarea "Hey! A close friend of mine (former Canva + Pinterest) is looking for a foundin…" at bounding box center [336, 169] width 340 height 172
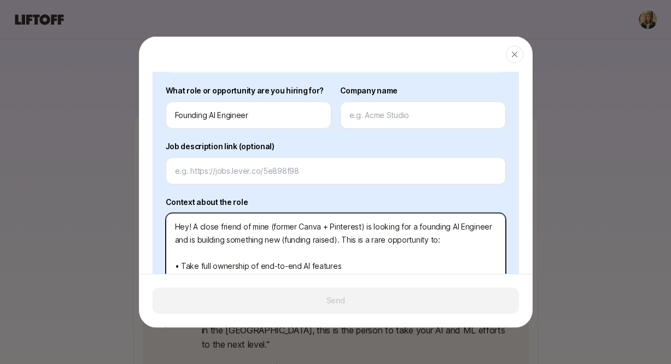
scroll to position [302, 0]
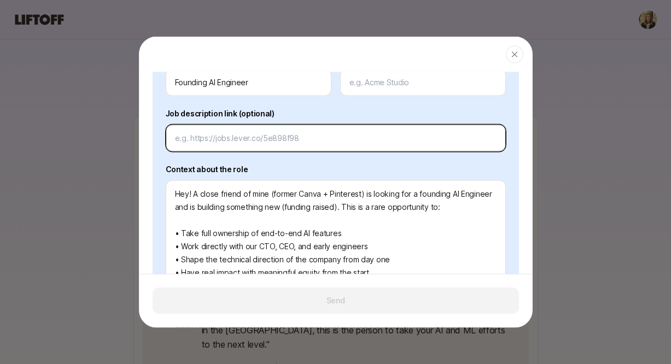
click at [252, 140] on input at bounding box center [335, 138] width 321 height 13
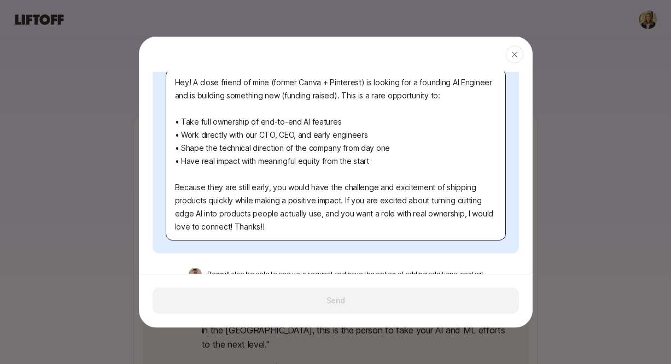
scroll to position [434, 0]
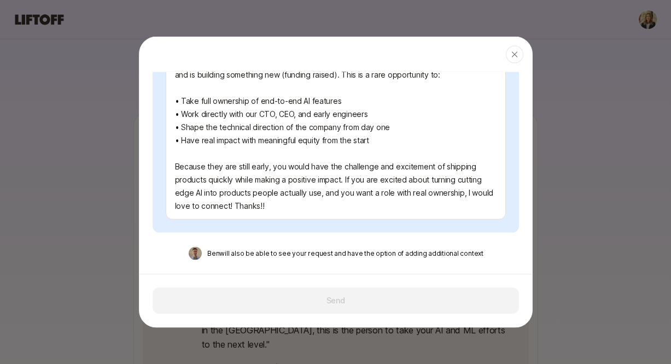
click at [306, 301] on div "Send" at bounding box center [335, 300] width 393 height 53
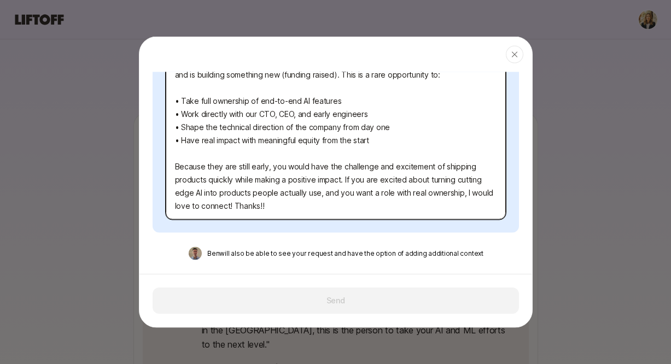
drag, startPoint x: 173, startPoint y: 218, endPoint x: 190, endPoint y: 352, distance: 135.0
click at [190, 295] on body "Ben Levinson shared a person 👀 a month ago Senior Machine Learning Engineer Get…" at bounding box center [335, 113] width 671 height 364
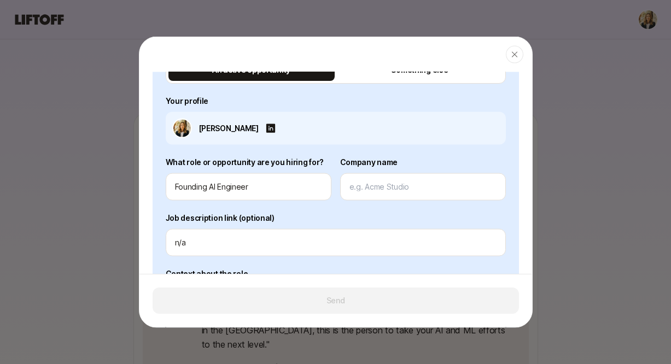
drag, startPoint x: 268, startPoint y: 209, endPoint x: 176, endPoint y: 67, distance: 169.1
click at [175, 66] on div "Close Connect with Senior Machine Learning Engineer 💫 Tell the candidate what y…" at bounding box center [336, 182] width 394 height 291
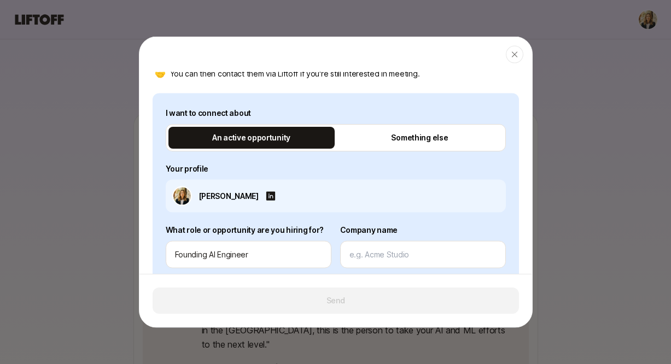
scroll to position [173, 0]
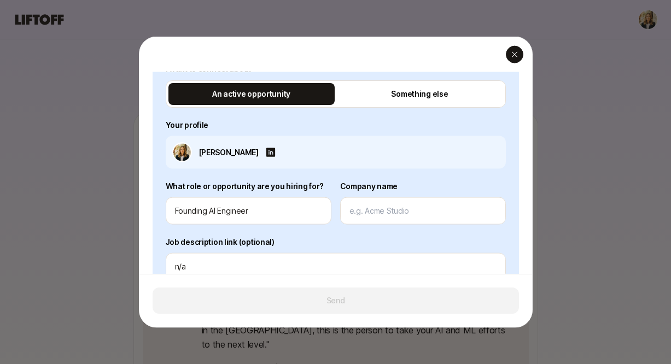
click at [517, 57] on icon "button" at bounding box center [514, 54] width 9 height 9
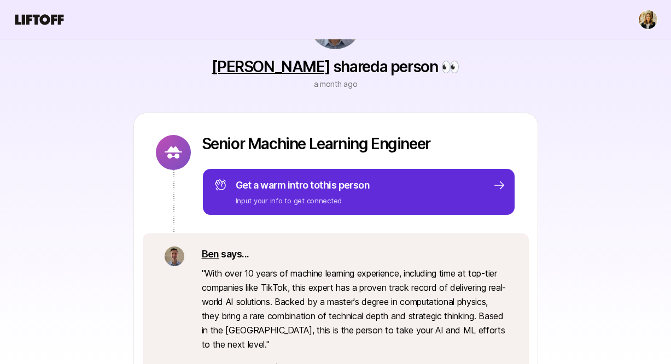
scroll to position [172, 0]
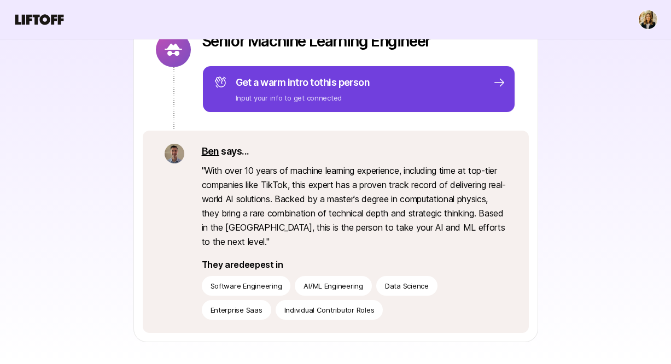
click at [419, 84] on div "Get a warm intro to this person Input your info to get connected" at bounding box center [360, 89] width 292 height 28
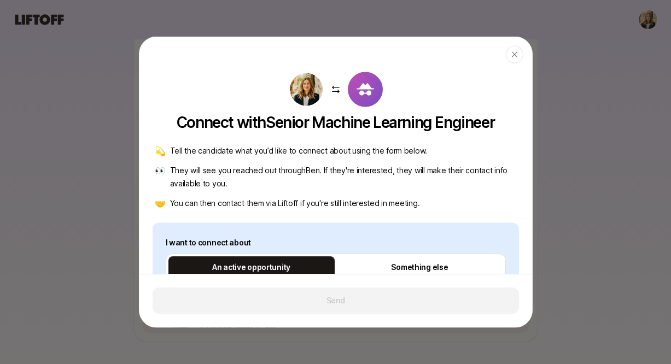
scroll to position [355, 0]
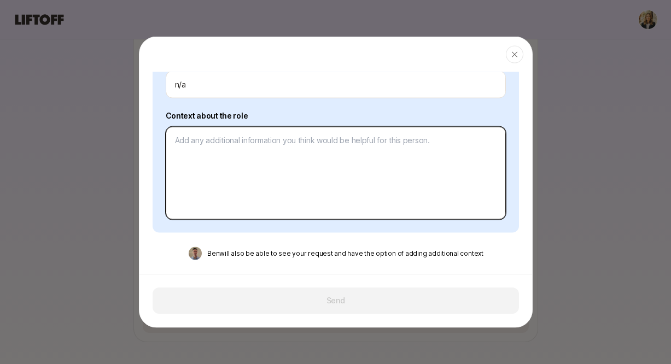
click at [292, 160] on textarea at bounding box center [336, 173] width 340 height 93
paste textarea "Hey! A close friend of mine (former Canva + Pinterest) is looking for a foundin…"
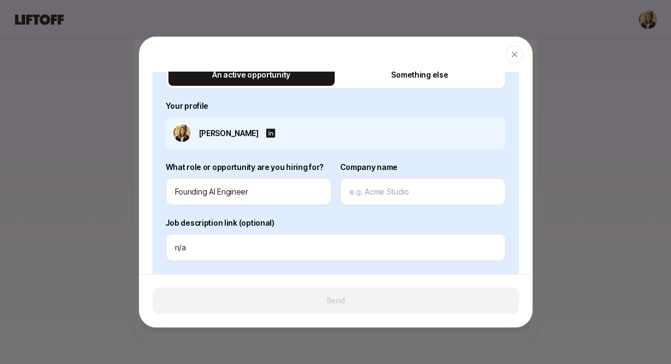
scroll to position [233, 0]
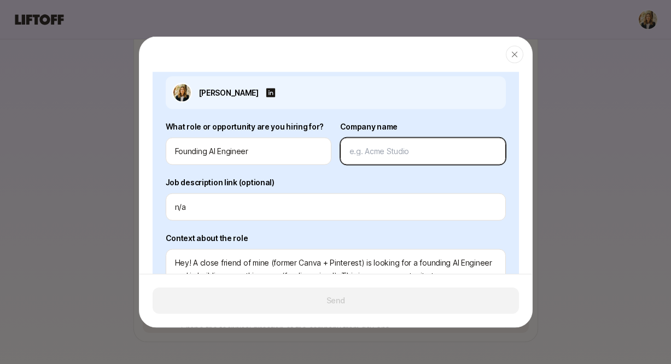
click at [385, 148] on input at bounding box center [422, 151] width 147 height 13
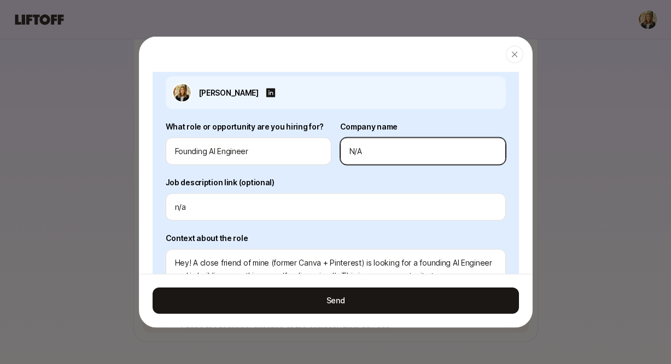
scroll to position [239, 0]
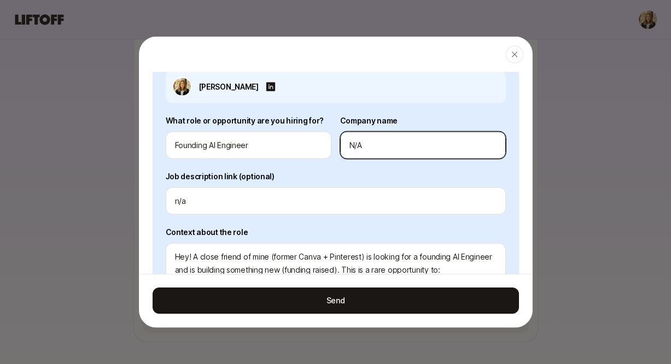
click at [359, 147] on input "N/A" at bounding box center [422, 145] width 147 height 13
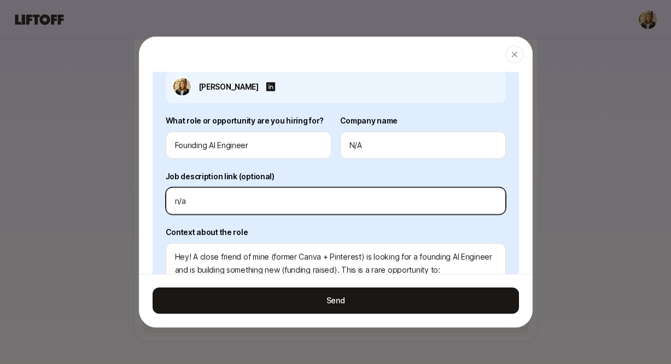
click at [213, 198] on input "n/a" at bounding box center [335, 201] width 321 height 13
paste input "N/A"
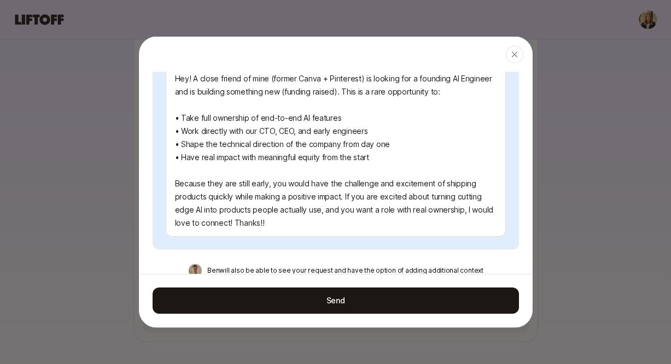
scroll to position [434, 0]
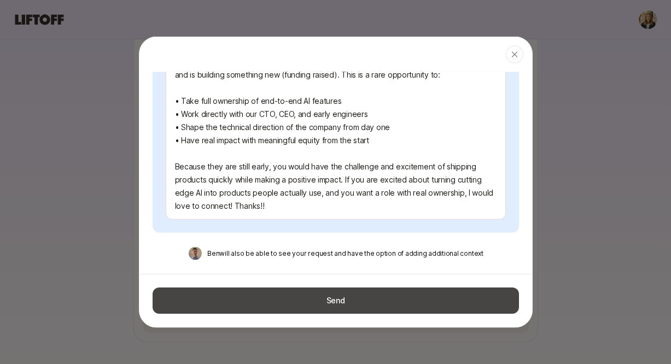
click at [318, 306] on button "Send" at bounding box center [336, 301] width 366 height 26
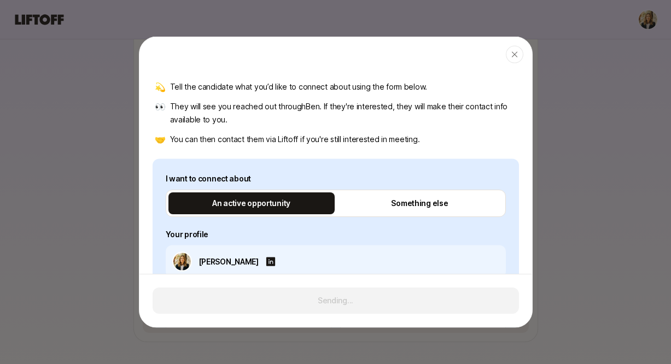
scroll to position [0, 0]
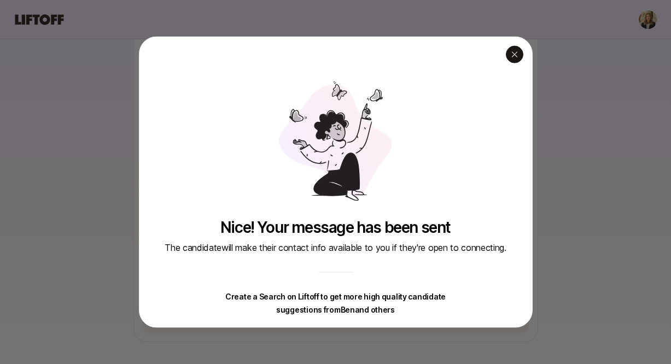
click at [516, 51] on icon "button" at bounding box center [514, 54] width 9 height 9
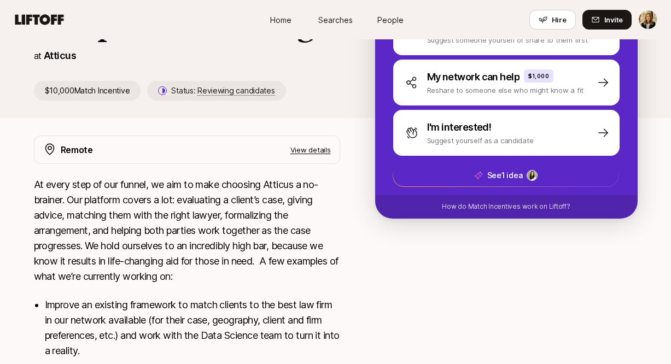
scroll to position [235, 0]
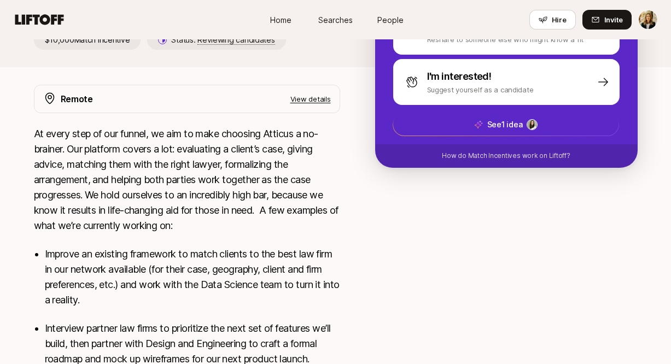
click at [317, 96] on p "View details" at bounding box center [310, 98] width 40 height 11
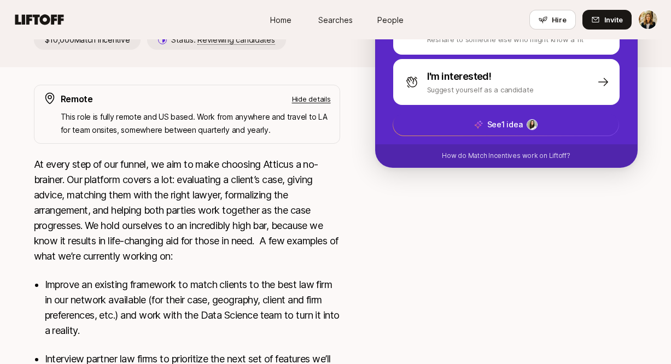
scroll to position [456, 0]
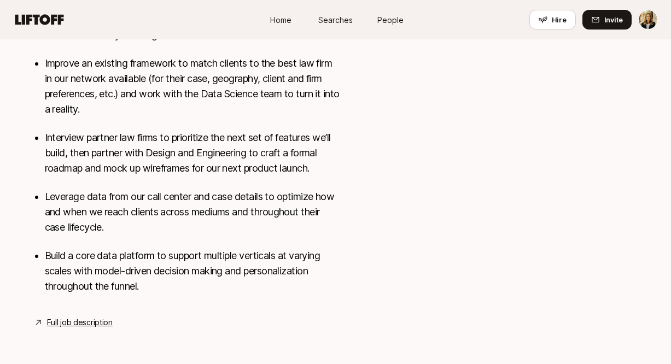
click at [102, 323] on link "Full job description" at bounding box center [80, 322] width 66 height 13
click at [394, 19] on span "People" at bounding box center [390, 19] width 26 height 11
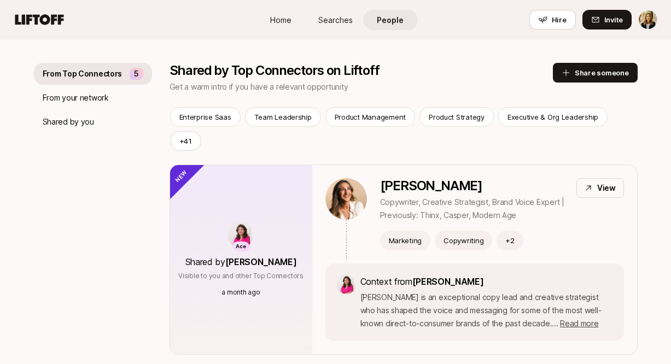
scroll to position [39, 0]
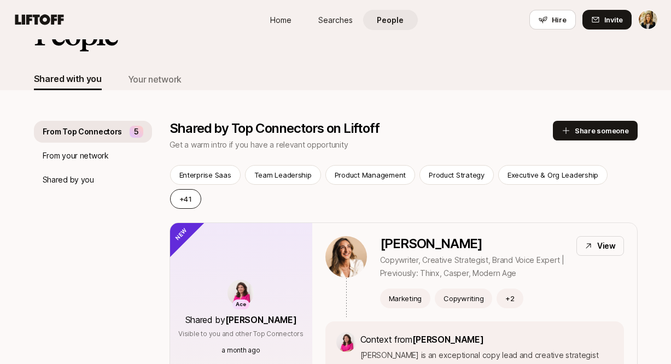
click at [201, 189] on button "+ 41" at bounding box center [185, 199] width 31 height 20
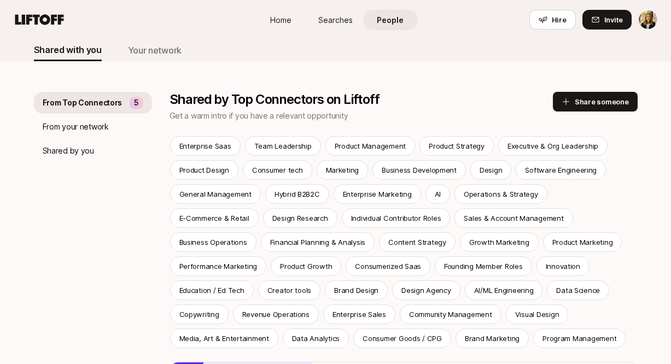
scroll to position [67, 0]
click at [349, 168] on p "Marketing" at bounding box center [342, 170] width 33 height 11
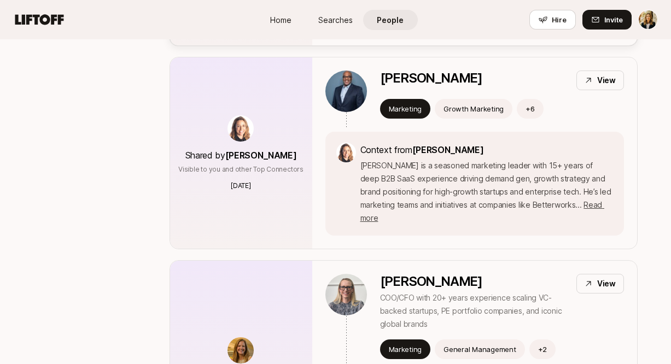
scroll to position [576, 0]
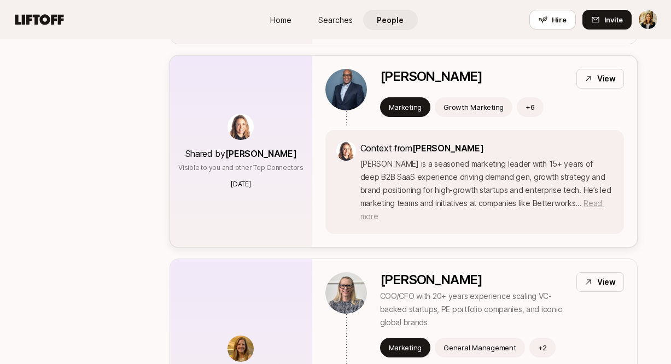
click at [594, 204] on span "Read more" at bounding box center [482, 209] width 244 height 22
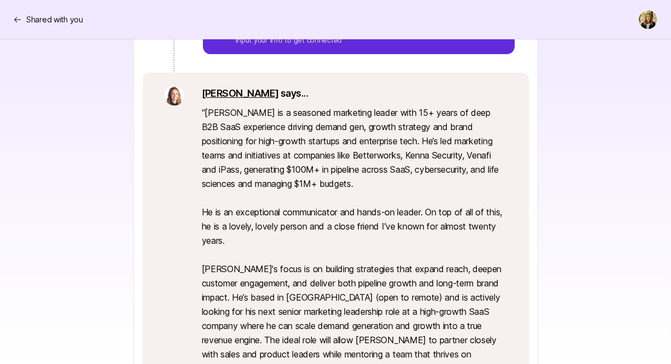
scroll to position [391, 0]
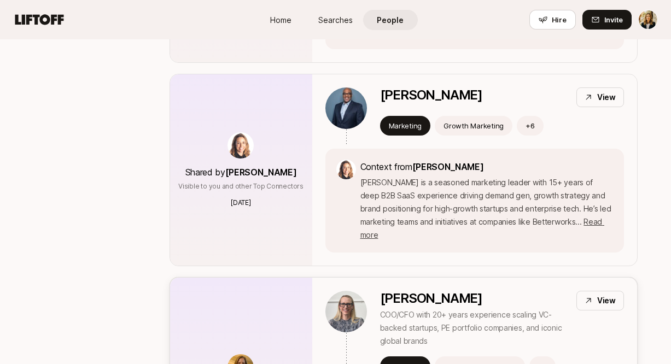
scroll to position [582, 0]
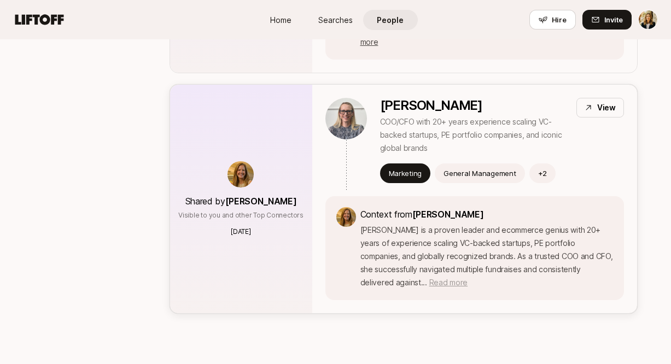
click at [467, 278] on span "Read more" at bounding box center [448, 282] width 38 height 9
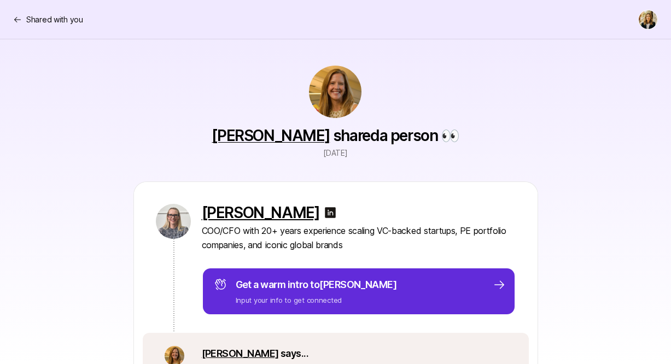
click at [266, 213] on p "Heidi Robinson" at bounding box center [261, 212] width 118 height 17
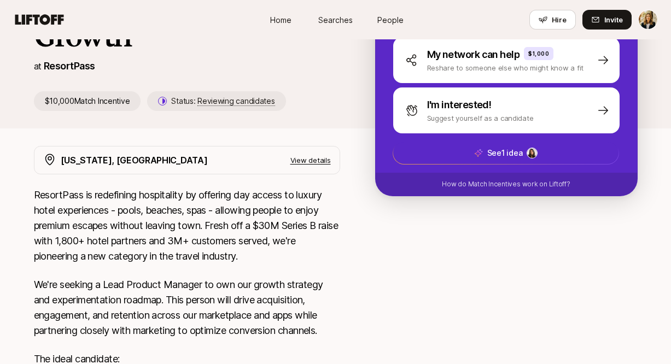
scroll to position [471, 0]
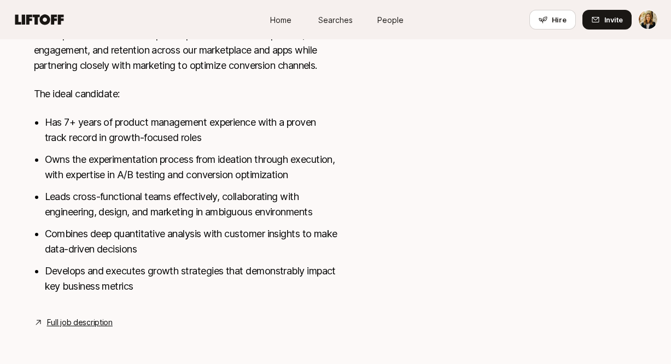
click at [97, 321] on link "Full job description" at bounding box center [80, 322] width 66 height 13
